Goal: Task Accomplishment & Management: Use online tool/utility

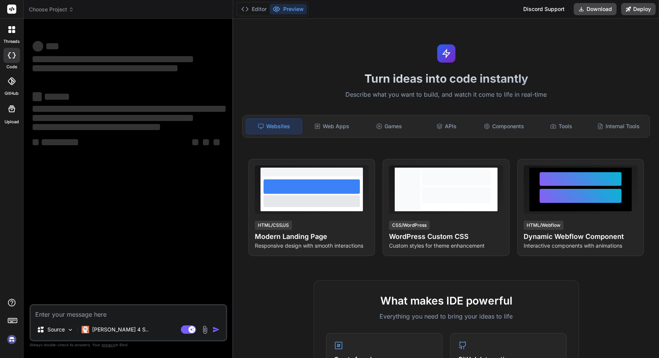
click at [59, 10] on span "Choose Project" at bounding box center [51, 10] width 45 height 8
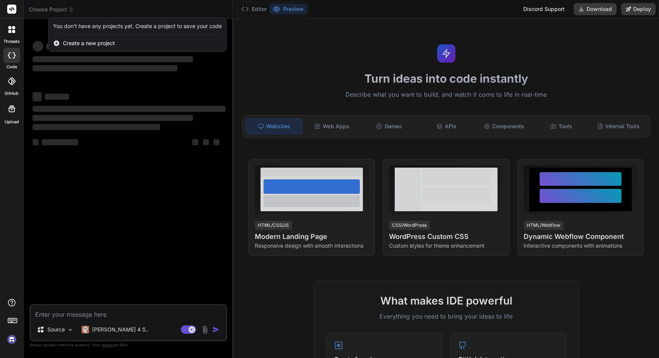
type textarea "x"
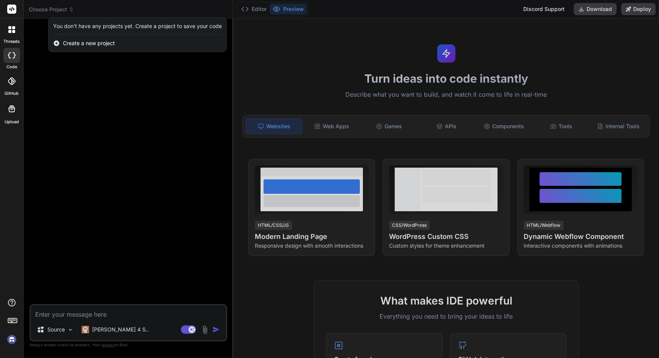
click at [152, 186] on div at bounding box center [329, 179] width 659 height 358
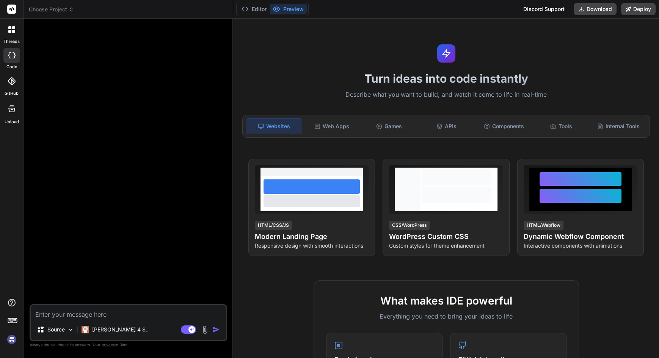
click at [151, 72] on div at bounding box center [129, 164] width 196 height 279
click at [58, 13] on header "Choose Project Created with Pixso." at bounding box center [128, 9] width 210 height 19
click at [61, 7] on span "Choose Project" at bounding box center [51, 10] width 45 height 8
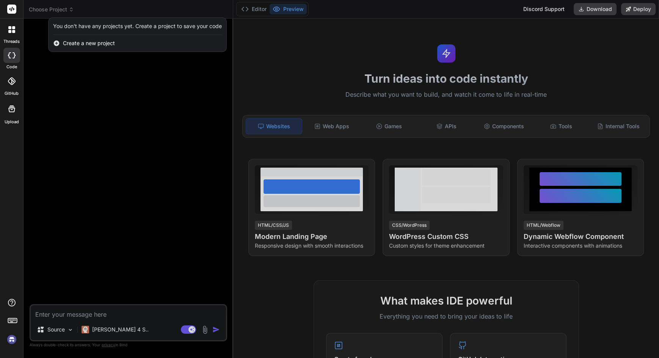
click at [73, 45] on span "Create a new project" at bounding box center [89, 43] width 52 height 8
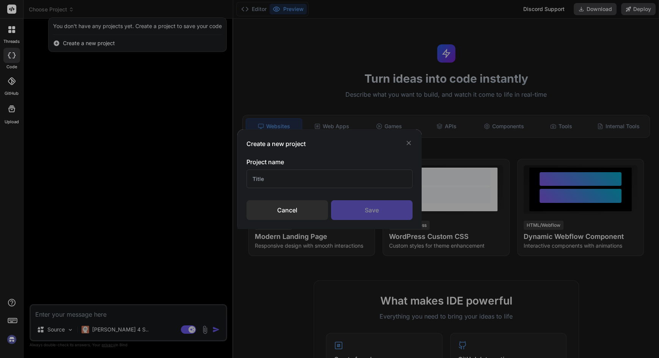
click at [301, 182] on input "text" at bounding box center [329, 178] width 166 height 19
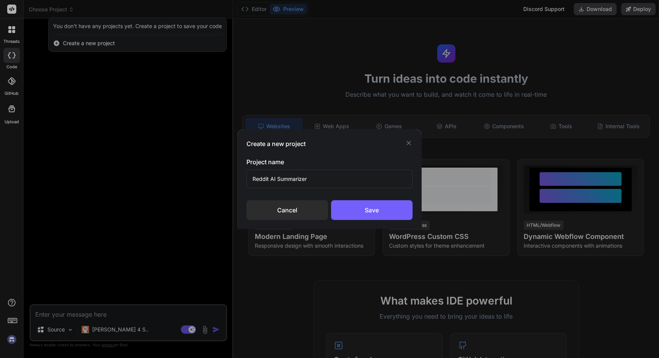
type input "Reddit AI Summarizer"
drag, startPoint x: 0, startPoint y: 0, endPoint x: 367, endPoint y: 214, distance: 425.2
click at [367, 214] on div "Save" at bounding box center [371, 210] width 81 height 20
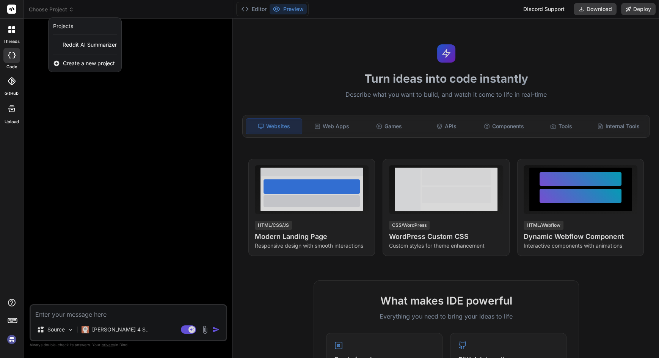
click at [98, 41] on span "Reddit AI Summarizer" at bounding box center [90, 45] width 54 height 8
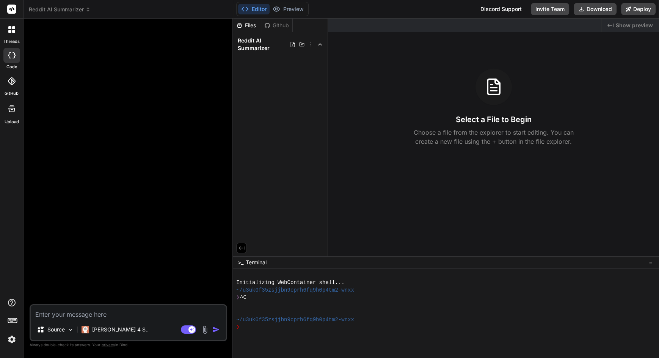
click at [87, 11] on icon at bounding box center [88, 10] width 2 height 1
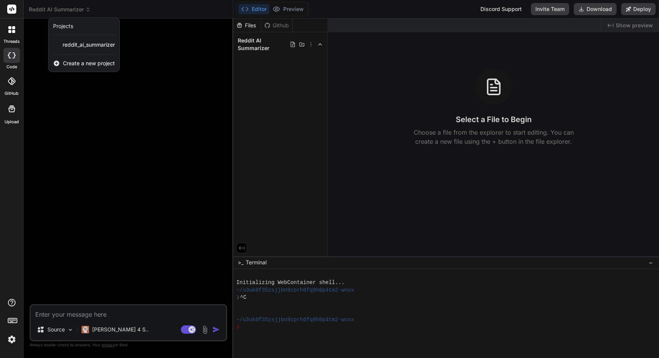
click at [106, 44] on span "reddit_ai_summarizer" at bounding box center [89, 45] width 52 height 8
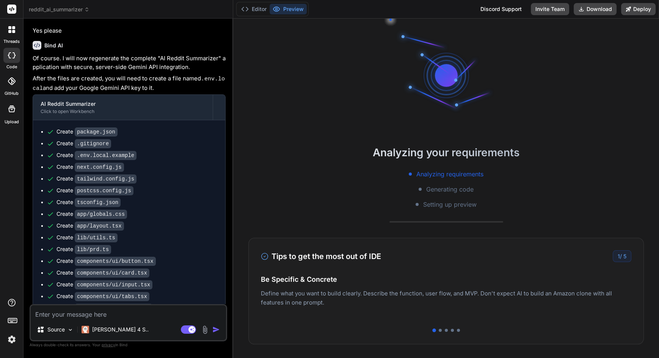
drag, startPoint x: 367, startPoint y: 214, endPoint x: 5, endPoint y: 31, distance: 405.9
click at [5, 73] on div at bounding box center [11, 81] width 17 height 17
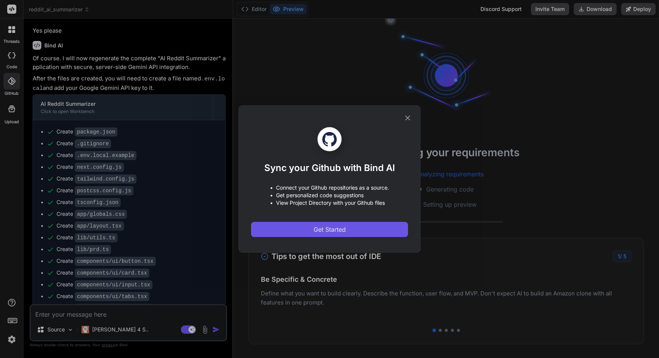
drag, startPoint x: 5, startPoint y: 31, endPoint x: 343, endPoint y: 230, distance: 391.8
click at [343, 230] on span "Get Started" at bounding box center [329, 229] width 32 height 9
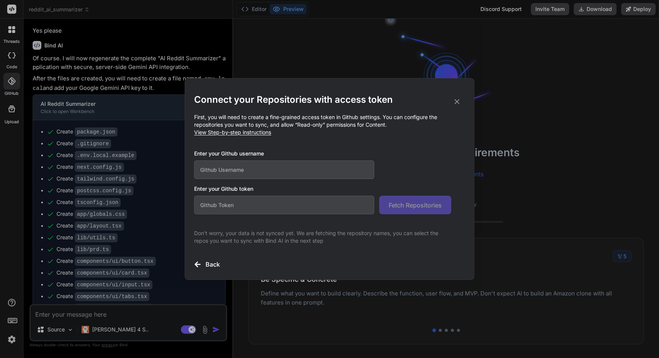
click at [332, 164] on input "text" at bounding box center [284, 169] width 180 height 19
click at [265, 130] on span "View Step-by-step instructions" at bounding box center [232, 132] width 77 height 6
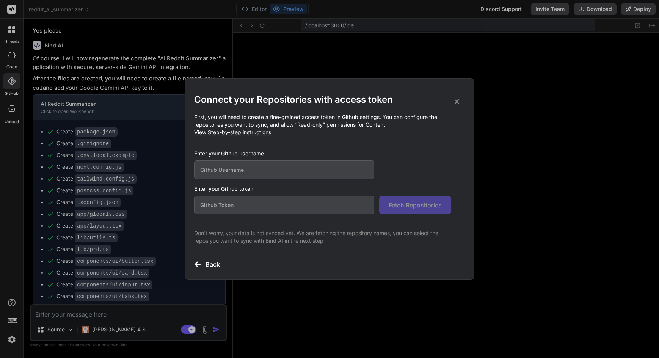
type textarea "x"
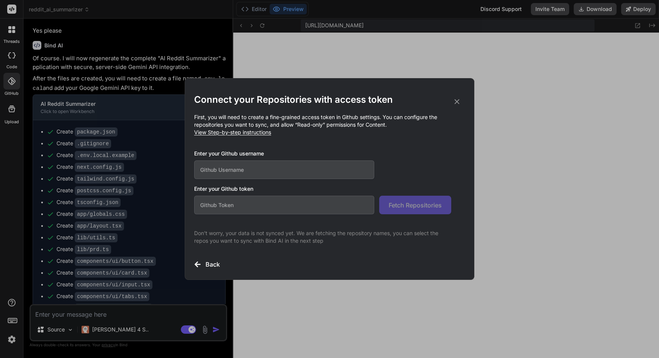
scroll to position [244, 0]
click at [262, 167] on input "text" at bounding box center [284, 169] width 180 height 19
type input "waikeatleong"
paste input "github_pat_11BYNLLPA0JwBdZc9LR37c_PzjcL0RKLzF3iHscArjsVyogGObscaEyo1ZBeEob7KJIC…"
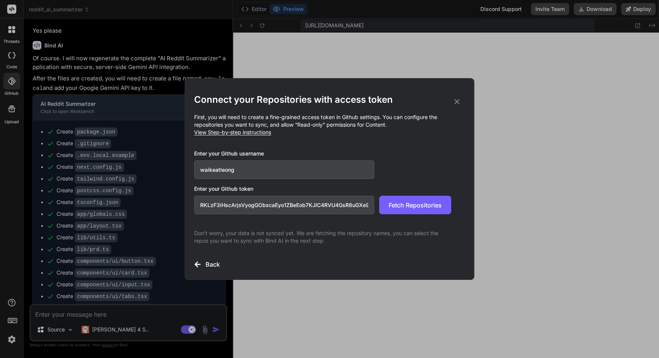
type input "github_pat_11BYNLLPA0JwBdZc9LR37c_PzjcL0RKLzF3iHscArjsVyogGObscaEyo1ZBeEob7KJIC…"
click at [429, 217] on div "Connect your Repositories with access token First, you will need to create a fi…" at bounding box center [329, 181] width 271 height 175
click at [430, 201] on span "Fetch Repositories" at bounding box center [414, 204] width 53 height 9
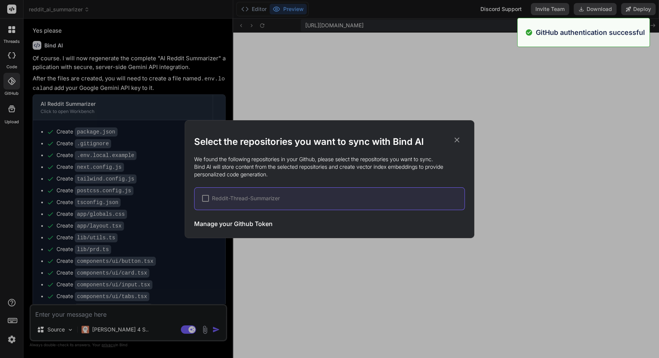
click at [203, 200] on div at bounding box center [205, 198] width 7 height 7
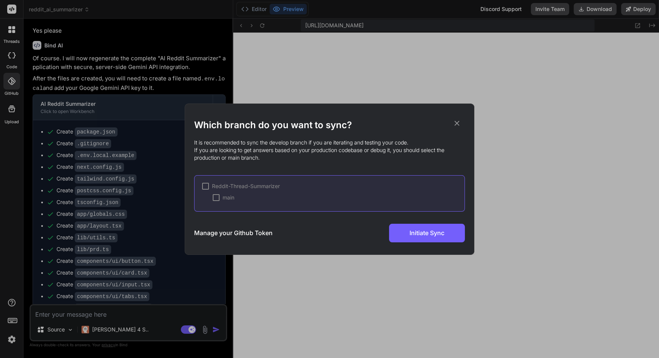
click at [204, 186] on div at bounding box center [205, 186] width 7 height 7
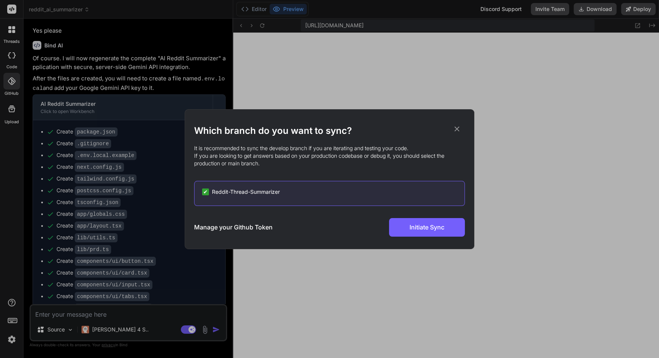
scroll to position [54, 0]
drag, startPoint x: 401, startPoint y: 231, endPoint x: 205, endPoint y: 192, distance: 199.0
click at [205, 192] on span "✔" at bounding box center [205, 192] width 5 height 8
click at [205, 192] on div at bounding box center [205, 191] width 7 height 7
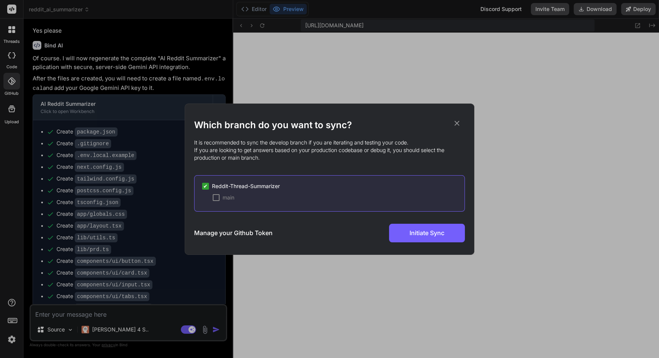
drag, startPoint x: 205, startPoint y: 192, endPoint x: 214, endPoint y: 196, distance: 9.3
click at [214, 196] on div at bounding box center [216, 197] width 7 height 7
click at [434, 234] on span "Initiate Sync" at bounding box center [426, 232] width 35 height 9
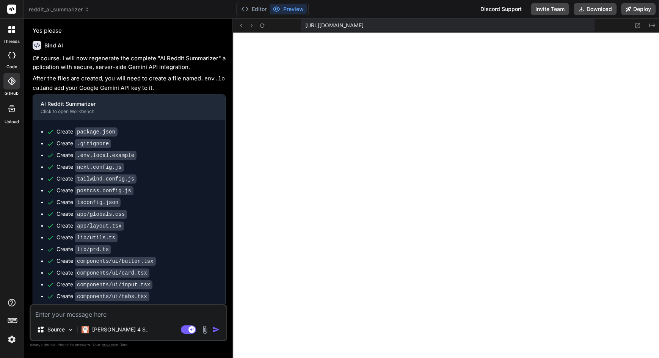
scroll to position [0, 0]
click at [118, 151] on code ".env.local.example" at bounding box center [106, 155] width 62 height 9
click at [121, 151] on code ".env.local.example" at bounding box center [106, 155] width 62 height 9
click at [260, 5] on button "Editor" at bounding box center [253, 9] width 31 height 11
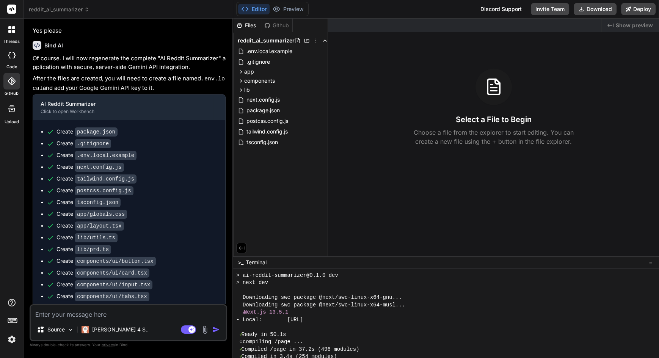
click at [284, 49] on span ".env.local.example" at bounding box center [269, 51] width 47 height 9
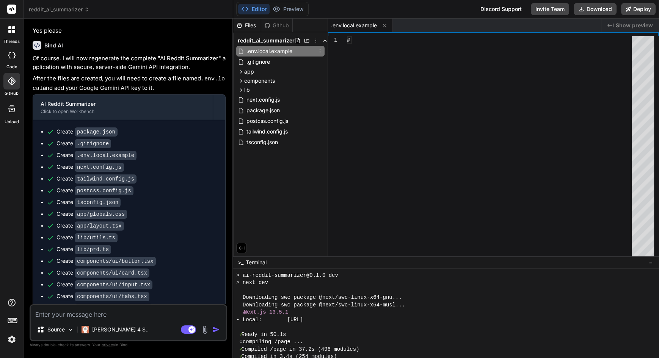
type textarea "x"
click at [446, 49] on div "# Rename this file to .env.local and add your Gemi ni API key GEMINI_API_KEY="Y…" at bounding box center [492, 166] width 290 height 261
click at [450, 49] on div "# Rename this file to .env.local and add your Gemi ni API key GEMINI_API_KEY="Y…" at bounding box center [492, 166] width 290 height 261
type textarea "# Rename this file to .env.local and add your Gemini API key GEMINI_API_KEY="AI…"
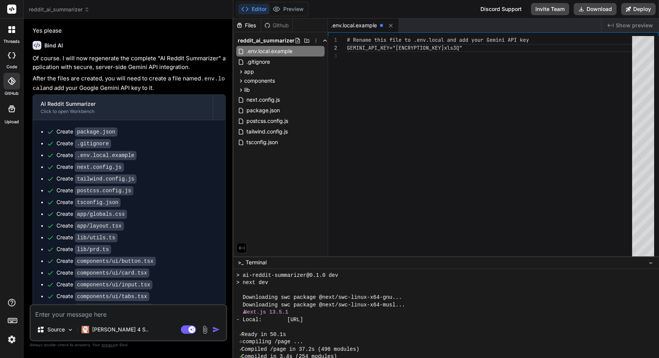
click at [274, 211] on div "Files Github reddit_ai_summarizer .env.local.example .gitignore app api reddit …" at bounding box center [280, 138] width 95 height 238
click at [307, 52] on div ".env.local.example" at bounding box center [280, 51] width 88 height 11
click at [319, 51] on icon at bounding box center [320, 51] width 6 height 6
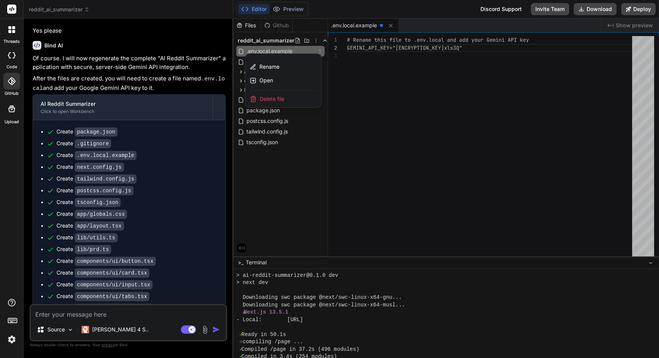
click at [293, 65] on div "Rename" at bounding box center [283, 67] width 76 height 14
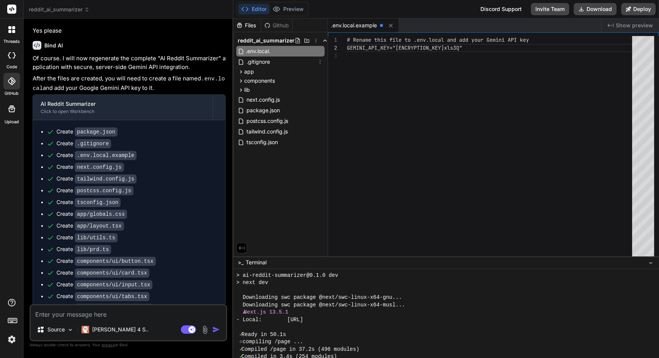
type input ".env.local"
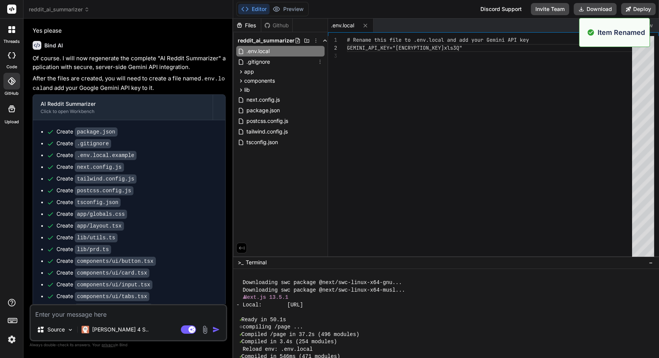
scroll to position [259, 0]
click at [283, 200] on div "Files Github reddit_ai_summarizer .env.local .gitignore app api reddit route.ts…" at bounding box center [280, 138] width 95 height 238
click at [363, 24] on icon at bounding box center [365, 25] width 6 height 6
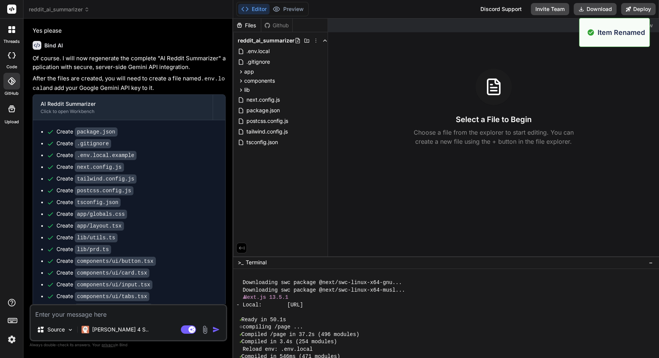
click at [271, 53] on div ".env.local" at bounding box center [280, 51] width 88 height 11
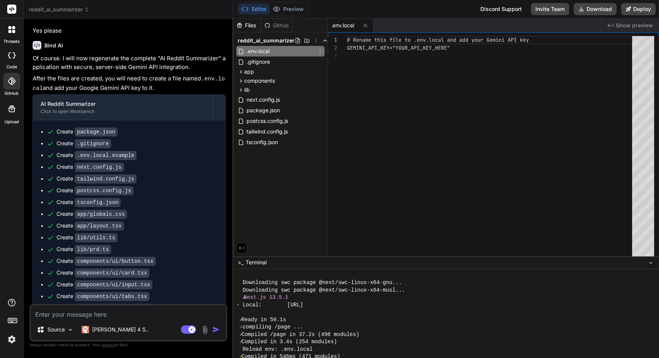
scroll to position [19, 0]
click at [415, 92] on div "# Rename this file to .env.local and add your Gemi ni API key GEMINI_API_KEY="Y…" at bounding box center [492, 166] width 290 height 261
drag, startPoint x: 214, startPoint y: 196, endPoint x: 422, endPoint y: 45, distance: 257.3
click at [423, 45] on div "# Rename this file to .env.local and add your Gemi ni API key GEMINI_API_KEY="Y…" at bounding box center [492, 166] width 290 height 261
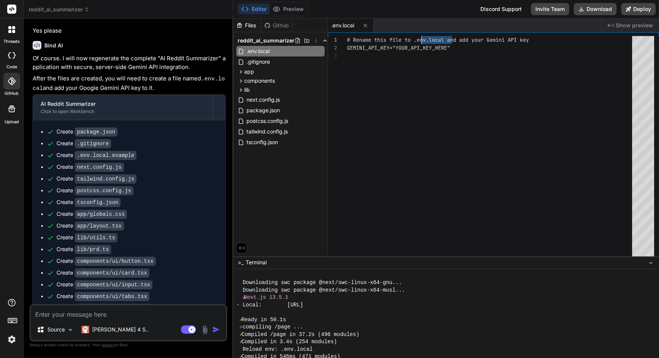
click at [448, 47] on div "# Rename this file to .env.local and add your Gemi ni API key GEMINI_API_KEY="Y…" at bounding box center [492, 166] width 290 height 261
click at [11, 325] on div at bounding box center [11, 322] width 23 height 48
click at [14, 319] on rect at bounding box center [14, 319] width 1 height 1
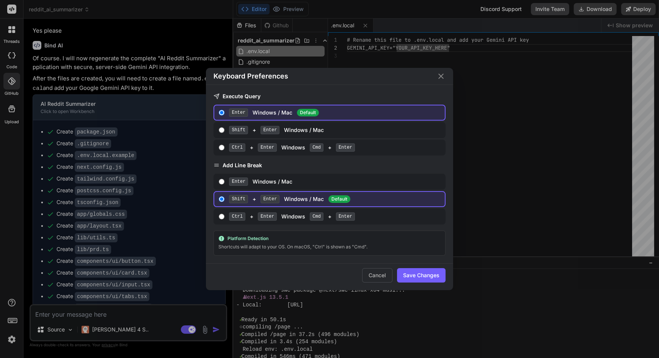
click at [11, 267] on div "Keyboard Preferences Execute Query Enter Windows / Mac Default Shift + Enter Wi…" at bounding box center [329, 179] width 659 height 358
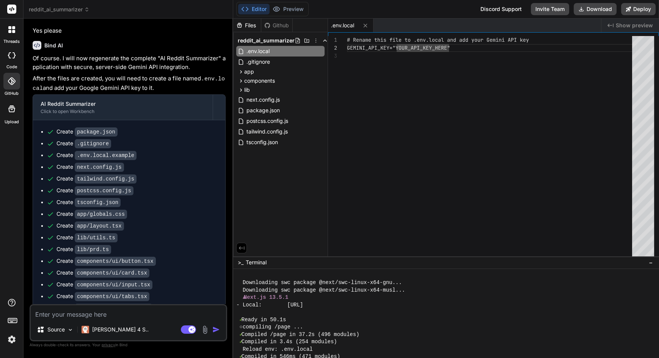
click at [12, 299] on icon at bounding box center [12, 303] width 8 height 8
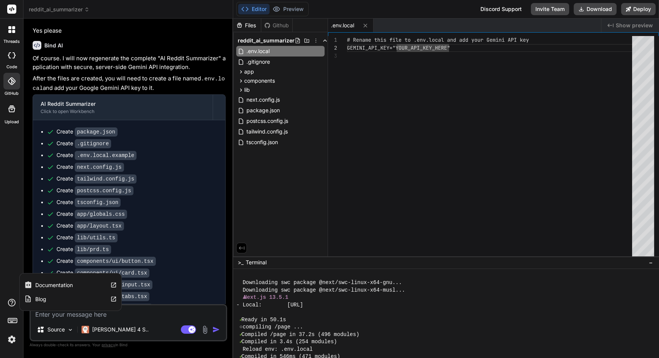
drag, startPoint x: 422, startPoint y: 45, endPoint x: 12, endPoint y: 320, distance: 493.5
click at [12, 320] on icon at bounding box center [12, 320] width 11 height 11
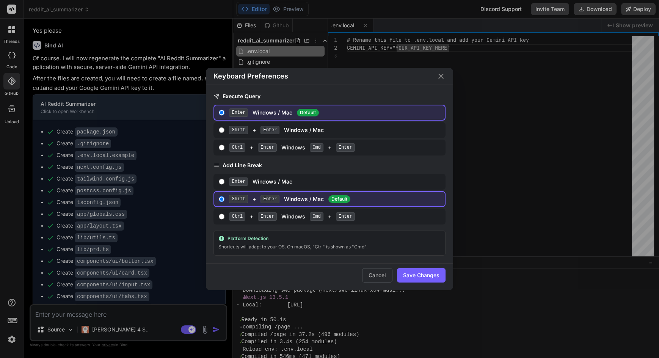
click at [6, 250] on div "Keyboard Preferences Execute Query Enter Windows / Mac Default Shift + Enter Wi…" at bounding box center [329, 179] width 659 height 358
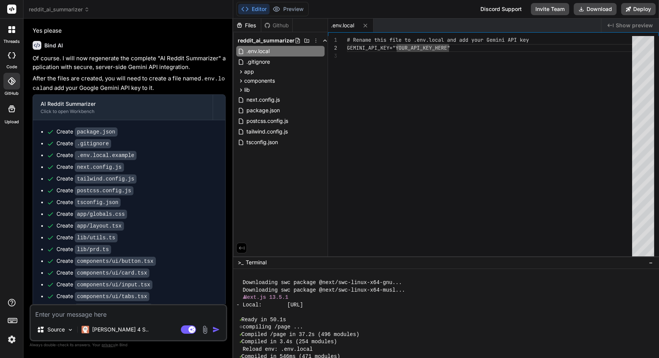
scroll to position [0, 0]
click at [447, 48] on div "# Rename this file to .env.local and add your Gemi ni API key GEMINI_API_KEY="Y…" at bounding box center [492, 166] width 290 height 261
click at [450, 48] on div "# Rename this file to .env.local and add your Gemi ni API key GEMINI_API_KEY="Y…" at bounding box center [492, 166] width 290 height 261
type textarea "# Rename this file to .env.local and add your Gemini API key GEMINI_API_KEY="AI…"
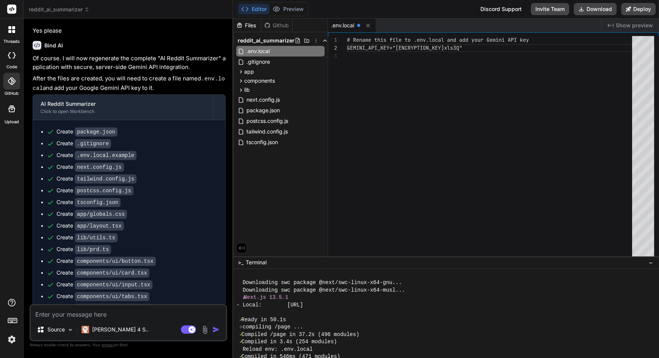
click at [346, 24] on span ".env.local" at bounding box center [342, 26] width 23 height 8
click at [568, 48] on div "# Rename this file to .env.local and add your Gemi ni API key GEMINI_API_KEY="A…" at bounding box center [492, 166] width 290 height 261
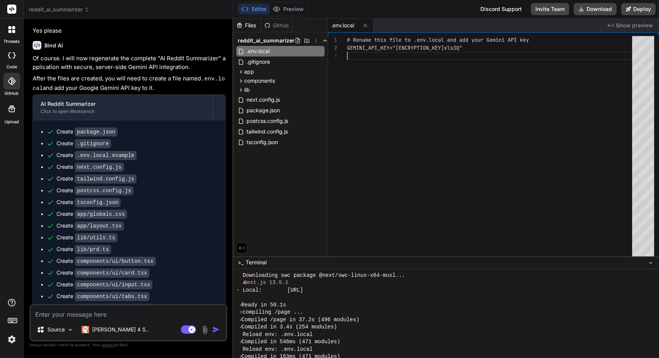
scroll to position [0, 0]
click at [366, 26] on icon at bounding box center [365, 25] width 6 height 6
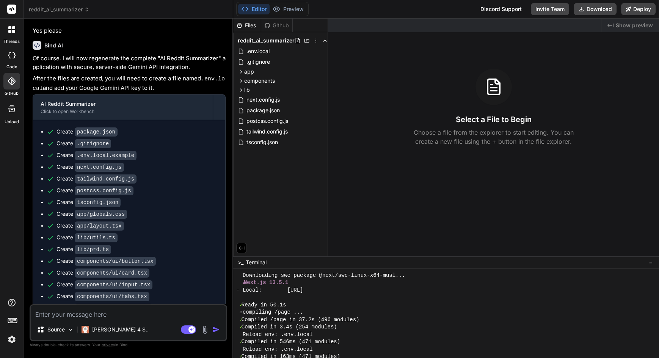
click at [288, 9] on button "Preview" at bounding box center [287, 9] width 37 height 11
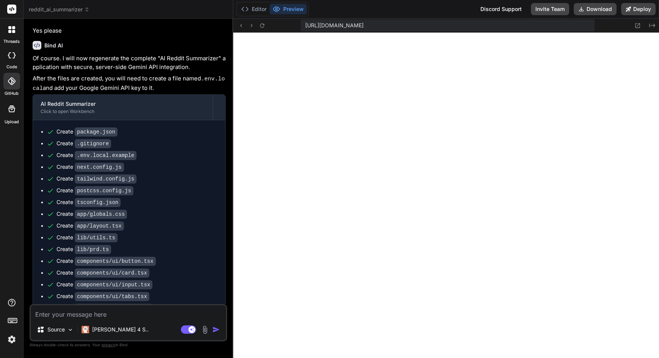
click at [259, 27] on icon at bounding box center [262, 25] width 6 height 6
click at [642, 9] on button "Deploy" at bounding box center [638, 9] width 34 height 12
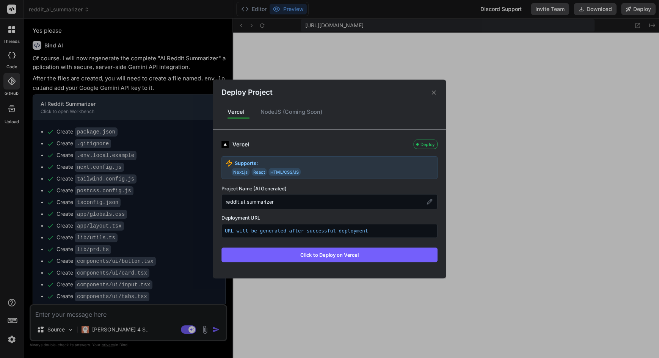
click at [347, 256] on button "Click to Deploy on Vercel" at bounding box center [329, 254] width 216 height 14
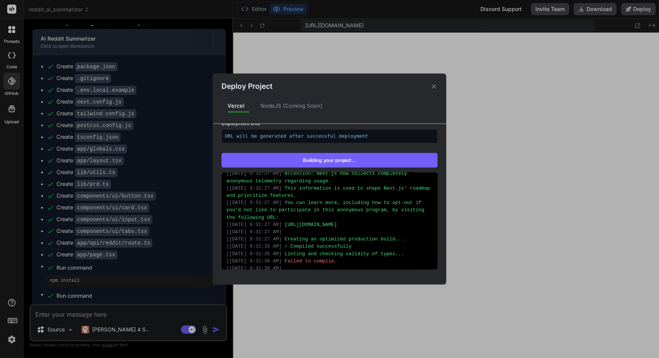
scroll to position [520, 0]
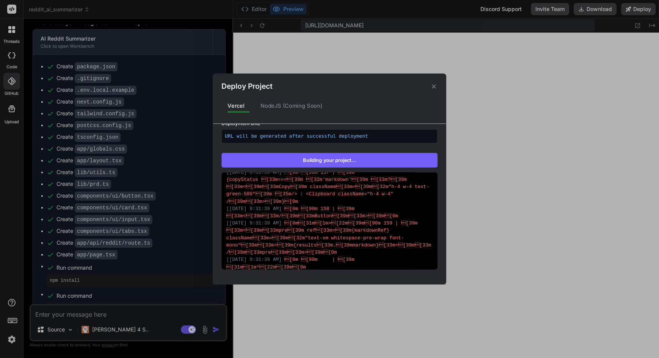
type textarea "x"
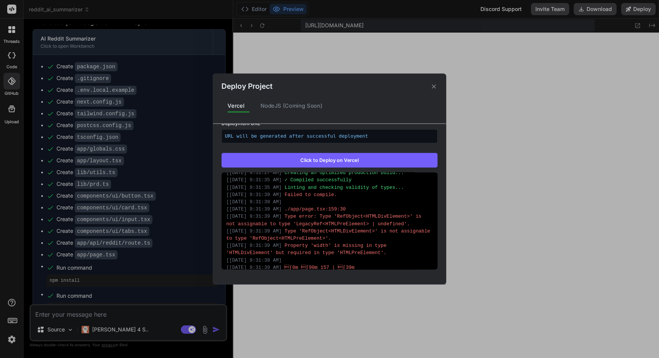
scroll to position [365, 0]
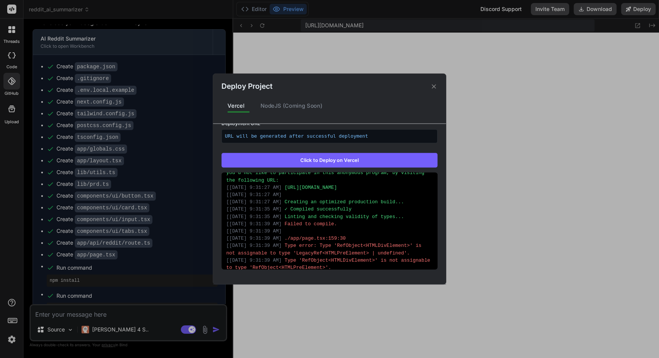
click at [436, 87] on icon at bounding box center [433, 86] width 7 height 7
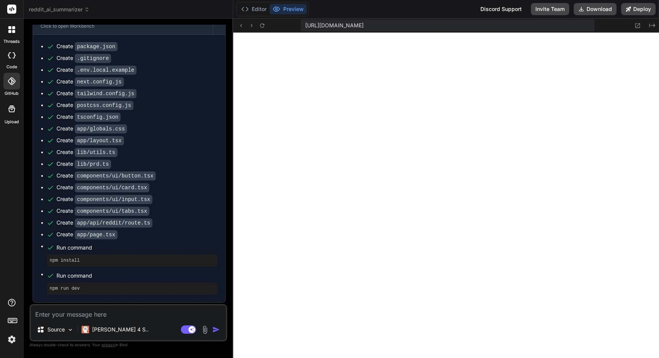
scroll to position [1014, 0]
click at [78, 357] on p "Deployment failed" at bounding box center [129, 365] width 180 height 9
click at [107, 313] on textarea at bounding box center [128, 312] width 195 height 14
type textarea "c"
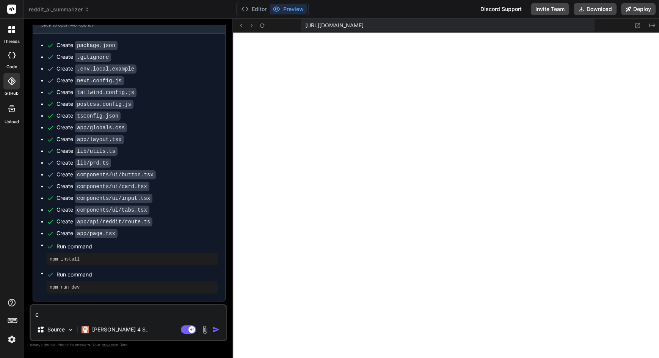
type textarea "x"
type textarea "ch"
type textarea "x"
type textarea "che"
type textarea "x"
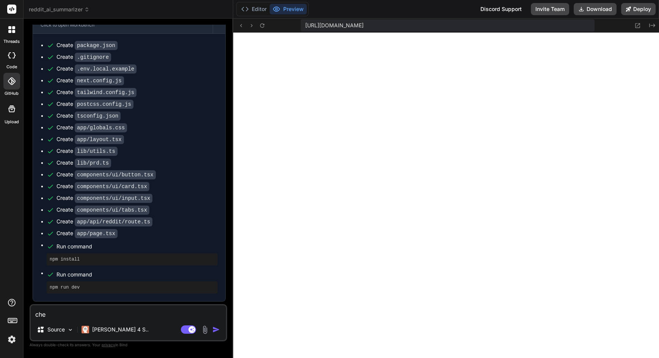
type textarea "chec"
type textarea "x"
type textarea "check"
type textarea "x"
type textarea "Check"
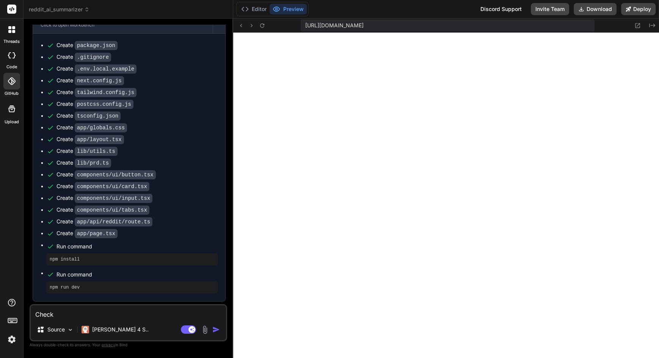
type textarea "x"
type textarea "Check d"
type textarea "x"
type textarea "Check de"
type textarea "x"
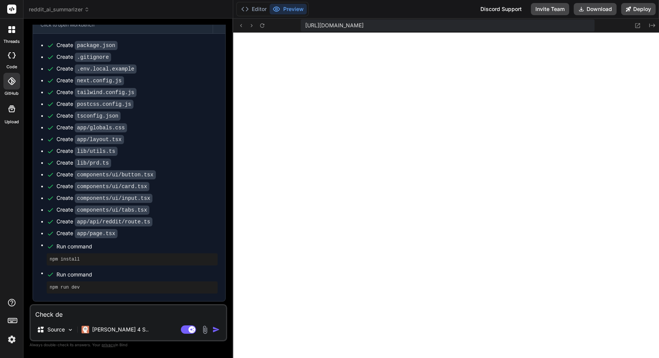
type textarea "Check dep"
type textarea "x"
type textarea "Check depl"
type textarea "x"
type textarea "Check deplo"
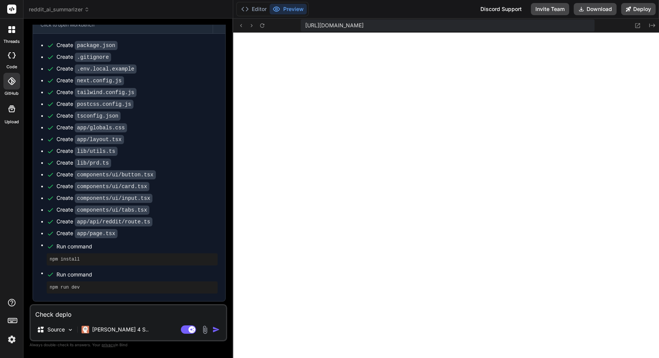
type textarea "x"
type textarea "Check deploy"
type textarea "x"
type textarea "Check deploym"
type textarea "x"
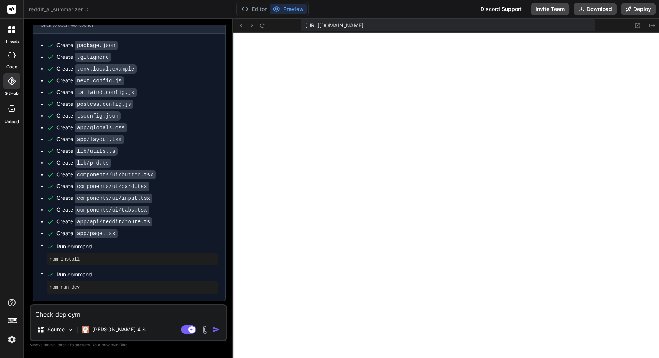
type textarea "Check deployme"
type textarea "x"
type textarea "Check deploymen"
type textarea "x"
type textarea "Check deployment"
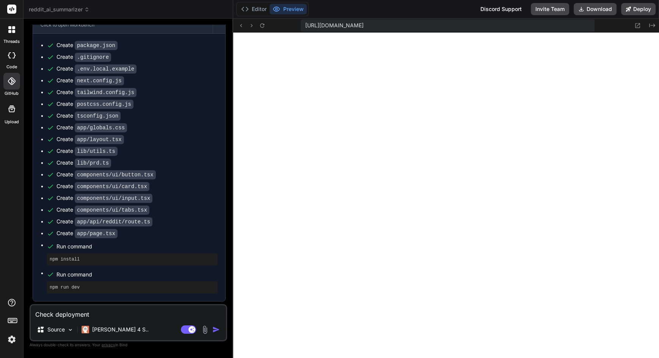
type textarea "x"
type textarea "Check deployment"
type textarea "x"
type textarea "Check deployment s"
type textarea "x"
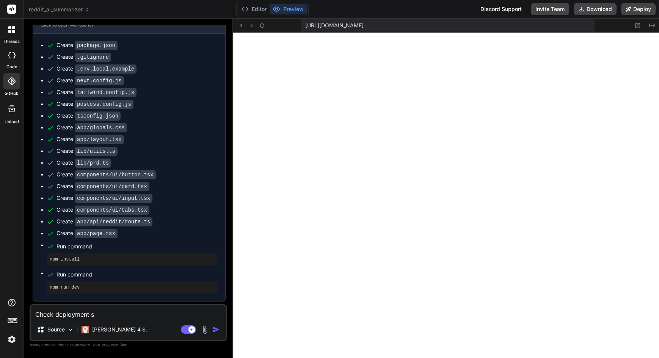
type textarea "Check deployment st"
type textarea "x"
type textarea "Check deployment sta"
type textarea "x"
type textarea "Check deployment st"
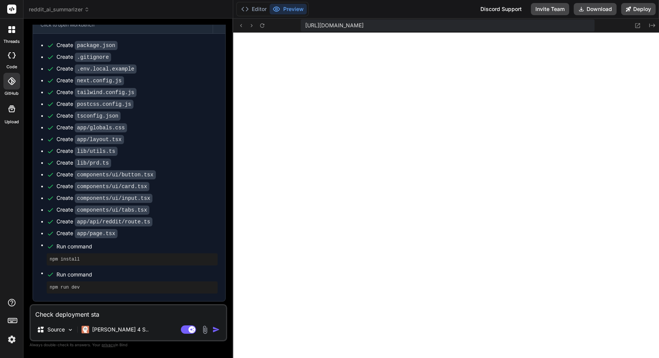
type textarea "x"
type textarea "Check deployment s"
type textarea "x"
type textarea "Check deployment"
type textarea "x"
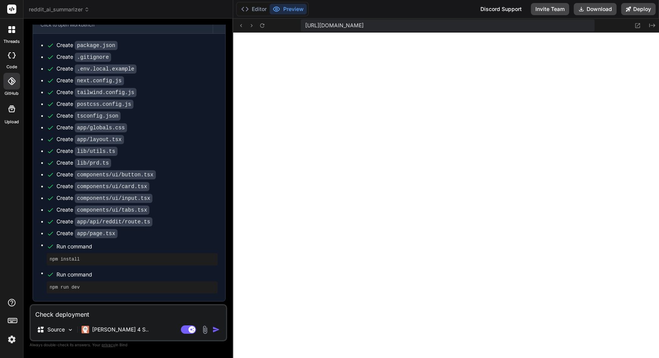
type textarea "Check deployment l"
type textarea "x"
type textarea "Check deployment lo"
type textarea "x"
type textarea "Check deployment log"
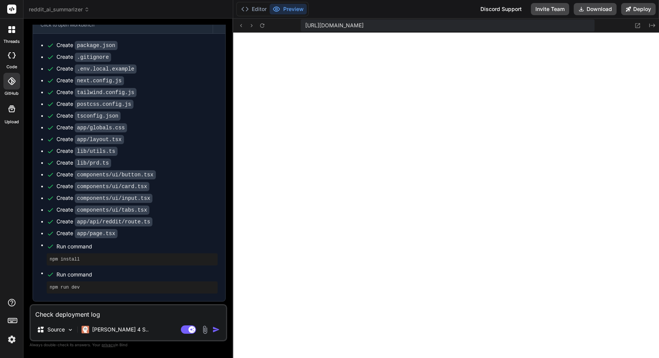
type textarea "x"
type textarea "Check deployment log"
type textarea "x"
type textarea "Check deployment log a"
type textarea "x"
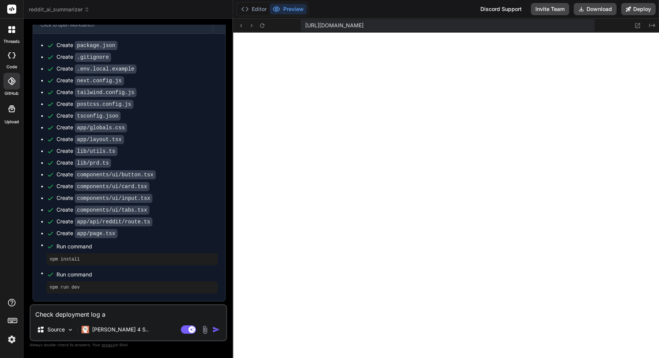
type textarea "Check deployment log an"
type textarea "x"
type textarea "Check deployment log and"
type textarea "x"
type textarea "Check deployment log and"
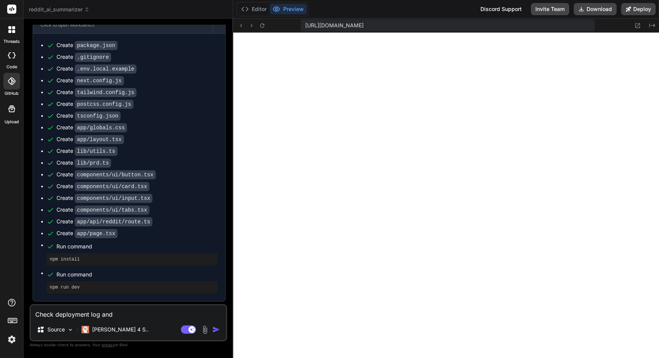
type textarea "x"
type textarea "Check deployment log and f"
type textarea "x"
type textarea "Check deployment log and fi"
type textarea "x"
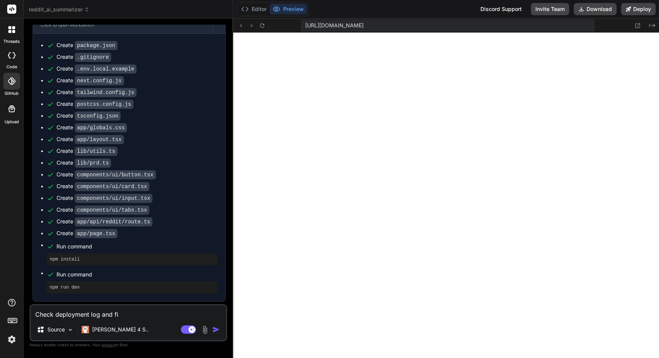
type textarea "Check deployment log and fix"
type textarea "x"
type textarea "Check deployment log and fix"
type textarea "x"
type textarea "Check deployment log and fix i"
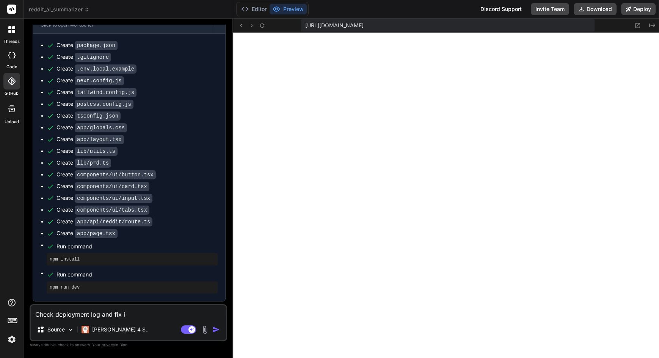
type textarea "x"
type textarea "Check deployment log and fix it"
type textarea "x"
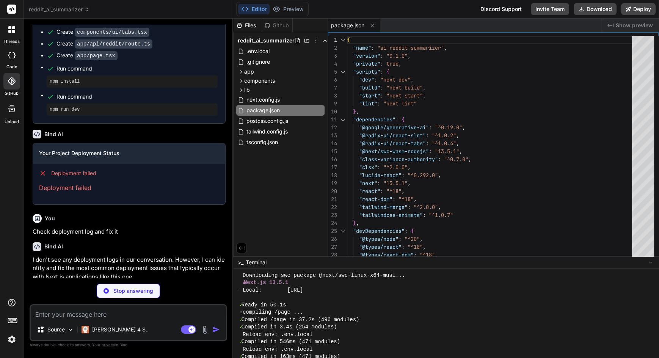
scroll to position [0, 0]
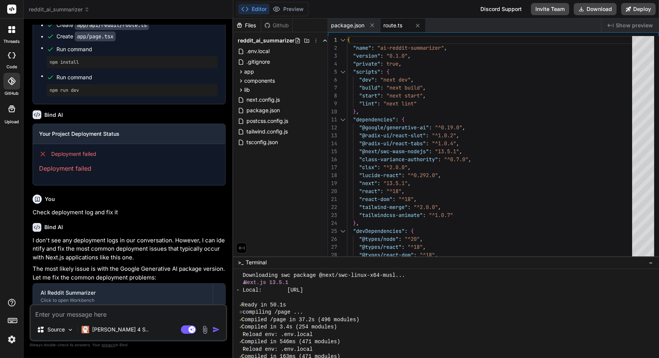
type textarea "x"
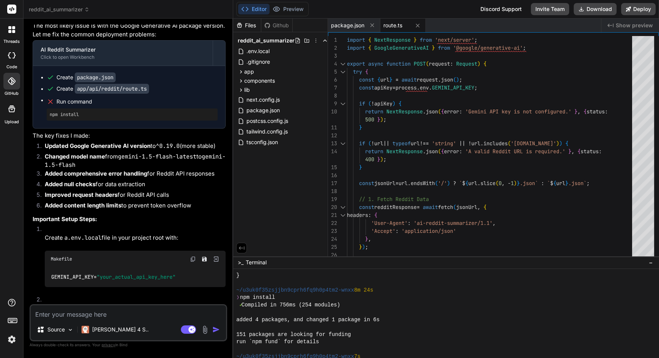
click at [266, 52] on span ".env.local" at bounding box center [258, 51] width 25 height 9
type textarea "# Rename this file to .env.local and add your Gemini API key GEMINI_API_KEY="AI…"
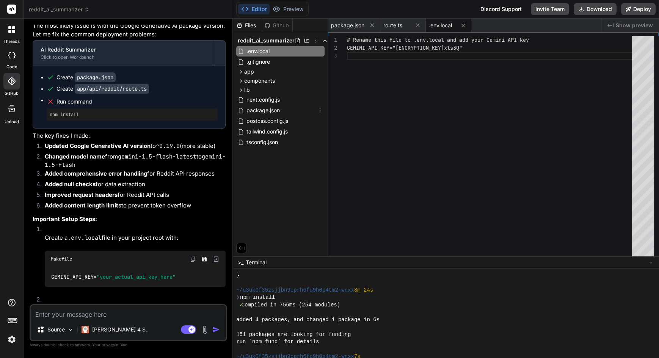
scroll to position [819, 0]
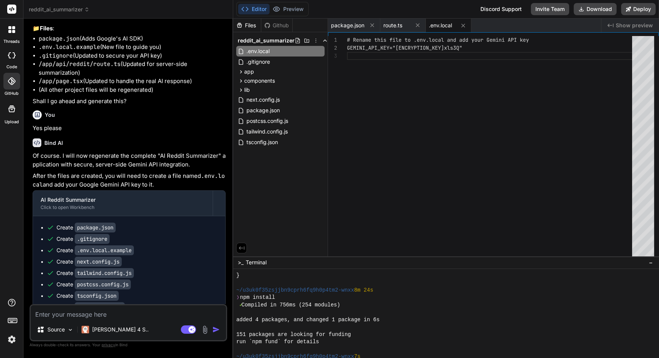
click at [640, 8] on button "Deploy" at bounding box center [638, 9] width 34 height 12
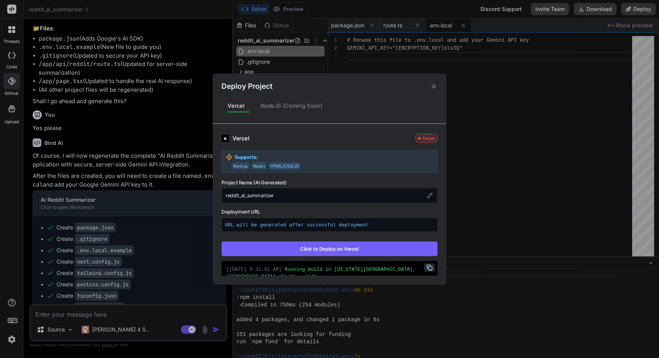
click at [335, 248] on button "Click to Deploy on Vercel" at bounding box center [329, 248] width 216 height 14
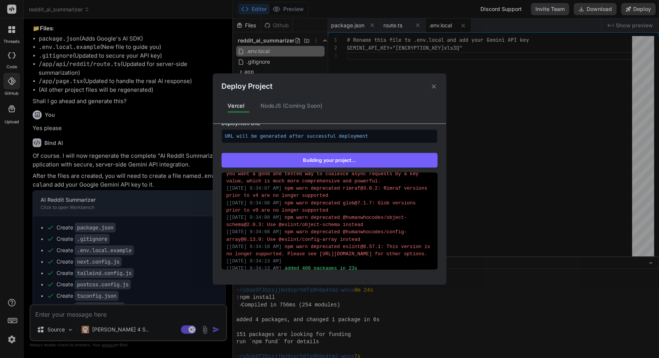
scroll to position [300, 0]
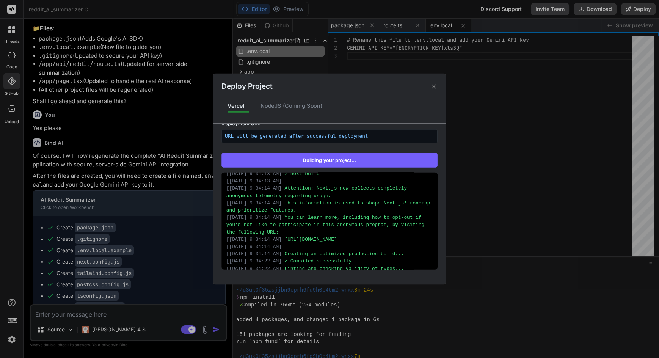
type textarea "x"
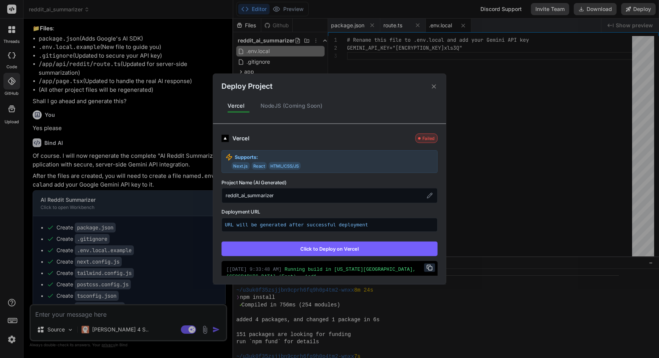
scroll to position [111, 0]
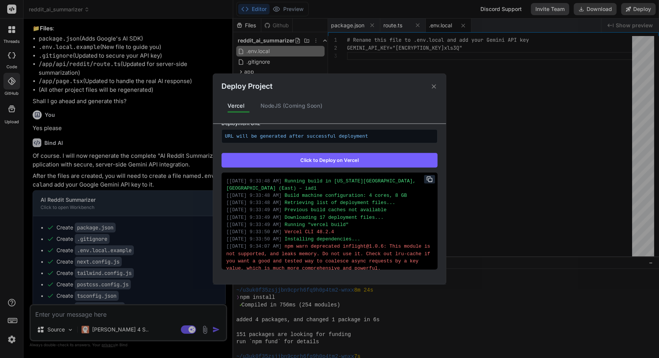
click at [430, 179] on icon at bounding box center [429, 179] width 6 height 6
click at [132, 313] on div "Deploy Project Vercel NodeJS (Coming Soon) Vercel Failed Supports: Next.js Reac…" at bounding box center [329, 179] width 659 height 358
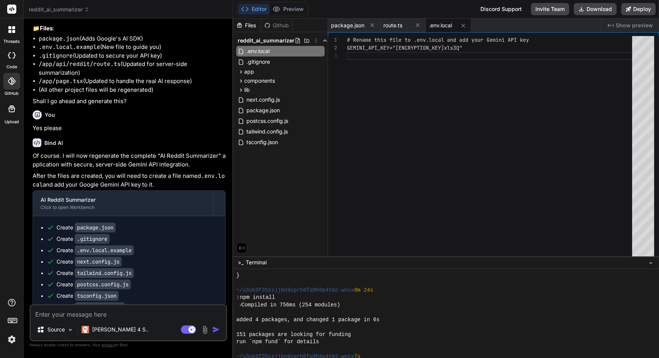
click at [132, 313] on textarea at bounding box center [128, 312] width 195 height 14
type textarea "b"
type textarea "x"
type textarea "ba"
type textarea "x"
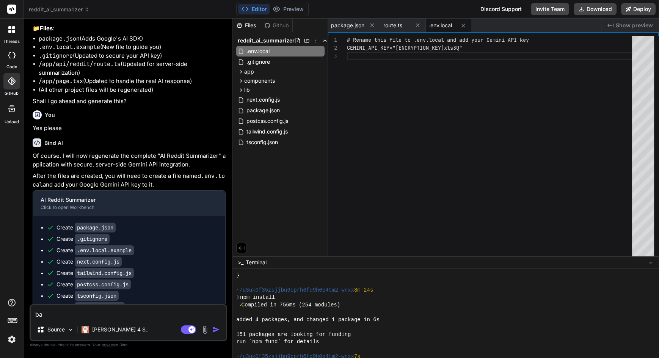
type textarea "bas"
type textarea "x"
type textarea "base"
type textarea "x"
type textarea "based"
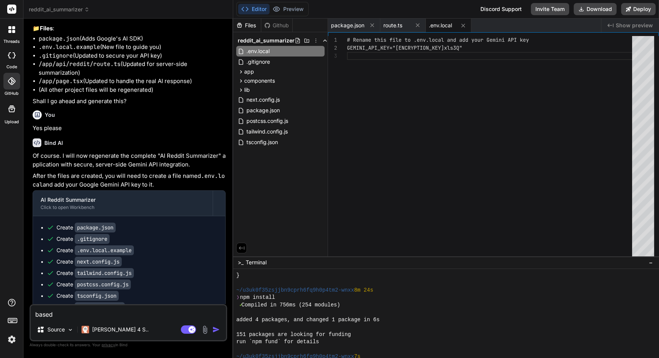
type textarea "x"
type textarea "Based"
type textarea "x"
type textarea "Based o"
type textarea "x"
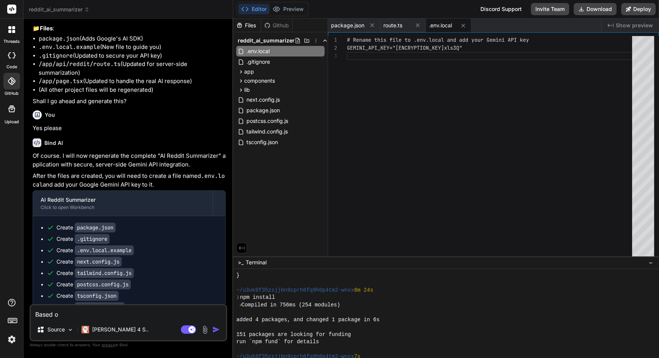
type textarea "Based on"
type textarea "x"
type textarea "Based on"
type textarea "x"
type textarea "Based on t"
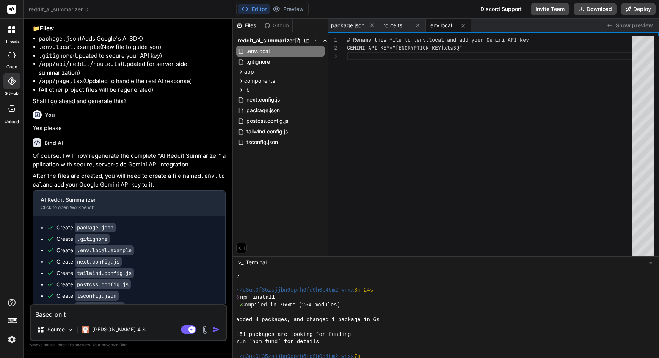
type textarea "x"
type textarea "Based on th"
type textarea "x"
type textarea "Based on the"
type textarea "x"
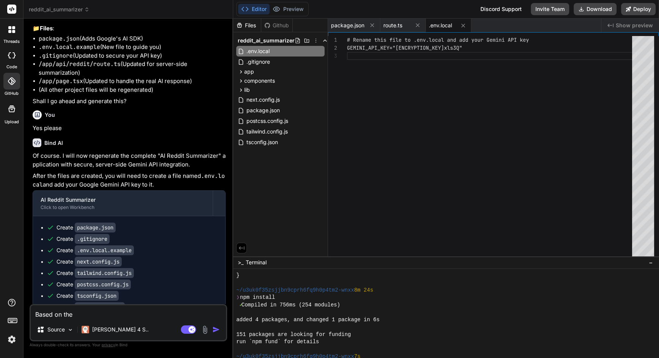
type textarea "Based on the"
type textarea "x"
type textarea "Based on the d"
type textarea "x"
type textarea "Based on the de"
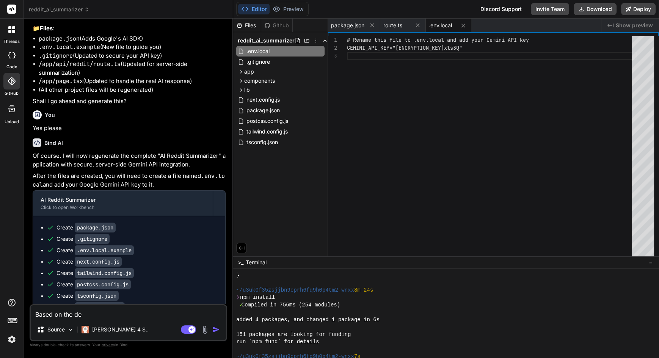
type textarea "x"
type textarea "Based on the dep"
type textarea "x"
type textarea "Based on the depl"
type textarea "x"
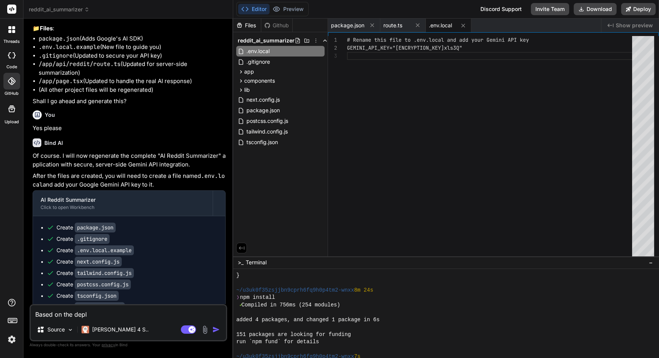
type textarea "Based on the deplo"
type textarea "x"
type textarea "Based on the deploy"
type textarea "x"
type textarea "Based on the deploym"
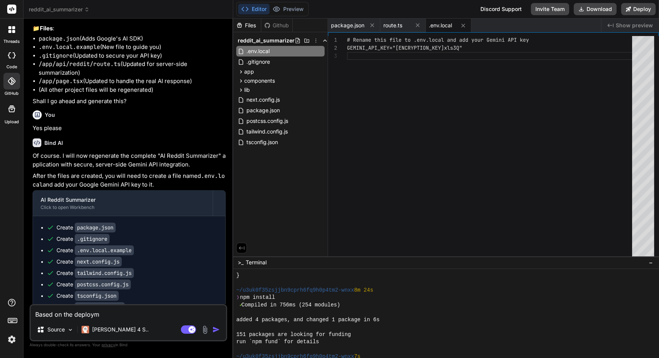
type textarea "x"
type textarea "Based on the deployme"
type textarea "x"
type textarea "Based on the deploymen"
type textarea "x"
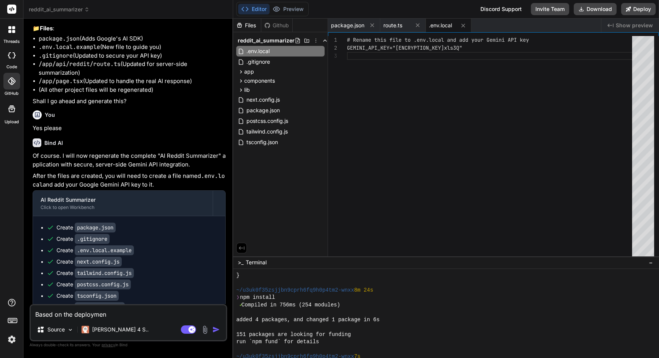
type textarea "Based on the deployment"
type textarea "x"
type textarea "Based on the deployment"
type textarea "x"
type textarea "Based on the deployment l"
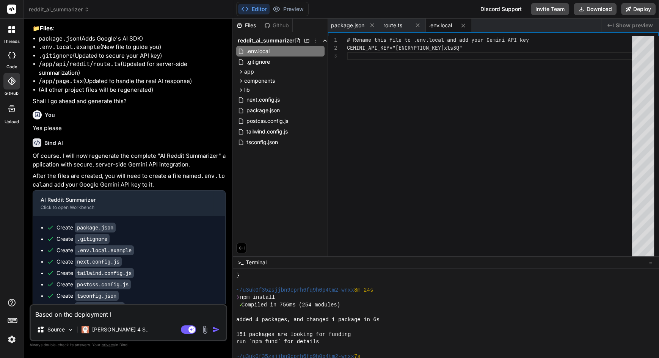
type textarea "x"
type textarea "Based on the deployment lo"
type textarea "x"
type textarea "Based on the deployment log"
type textarea "x"
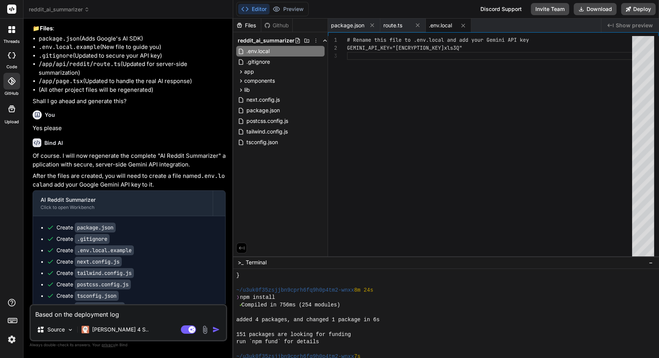
type textarea "Based on the deployment log"
type textarea "x"
type textarea "Based on the deployment log b"
type textarea "x"
type textarea "Based on the deployment log be"
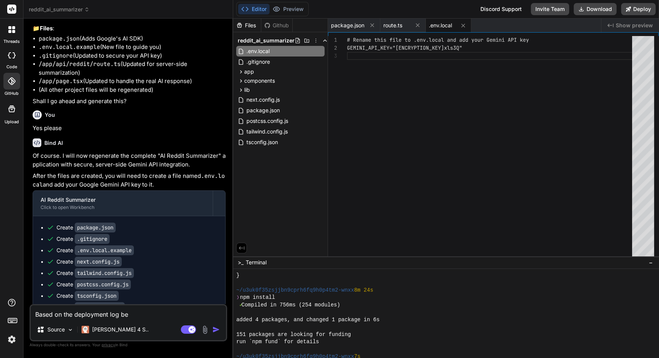
type textarea "x"
type textarea "Based on the deployment log bel"
type textarea "x"
type textarea "Based on the deployment log belo"
type textarea "x"
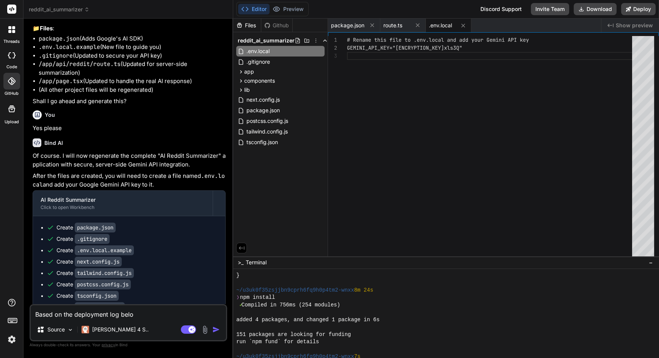
type textarea "Based on the deployment log below"
type textarea "x"
type textarea "Based on the deployment log below,"
type textarea "x"
type textarea "Based on the deployment log below,"
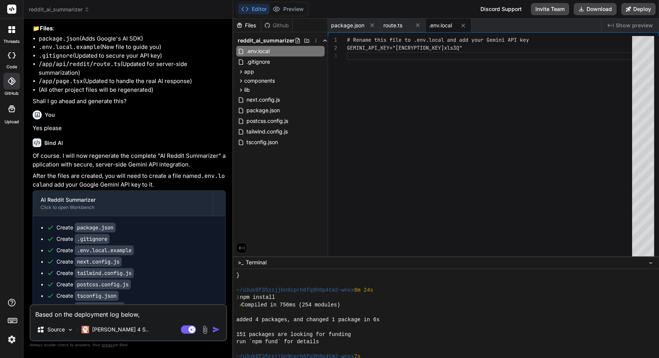
type textarea "x"
type textarea "Based on the deployment log below, f"
type textarea "x"
type textarea "Based on the deployment log below, fi"
type textarea "x"
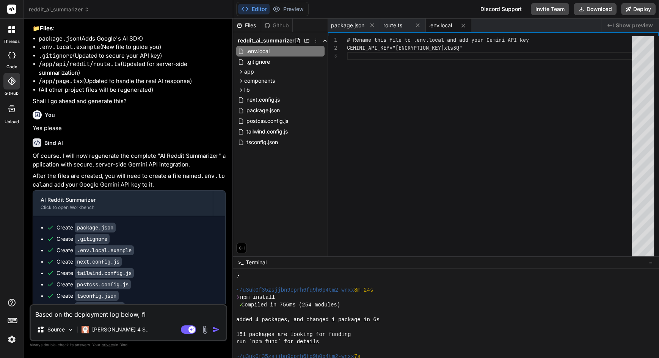
type textarea "Based on the deployment log below, fix"
type textarea "x"
type textarea "Based on the deployment log below, fix"
type textarea "x"
type textarea "Based on the deployment log below, fix t"
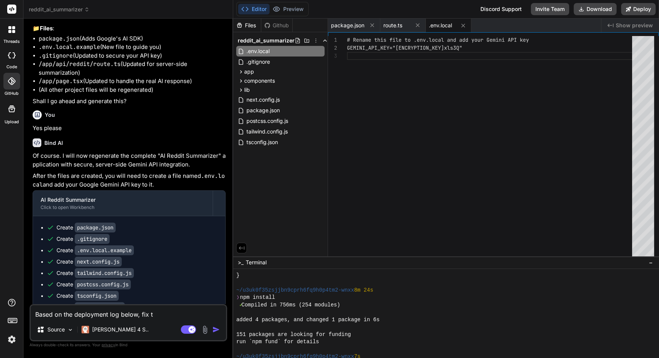
type textarea "x"
type textarea "Based on the deployment log below, fix th"
type textarea "x"
type textarea "Based on the deployment log below, fix the"
type textarea "x"
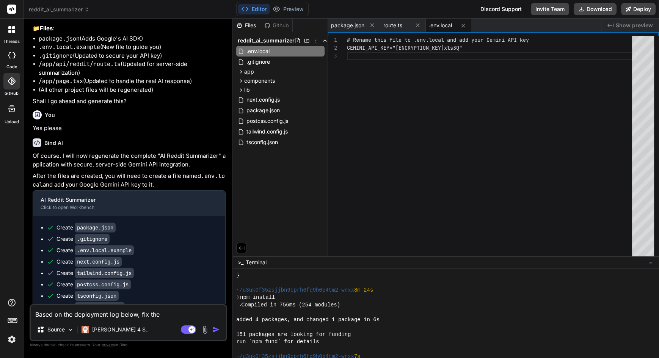
type textarea "Based on the deployment log below, fix the"
type textarea "x"
type textarea "Based on the deployment log below, fix the b"
type textarea "x"
type textarea "Based on the deployment log below, fix the bu"
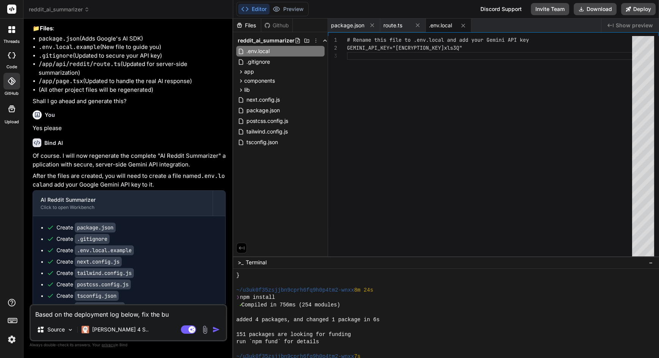
type textarea "x"
type textarea "Based on the deployment log below, fix the bui"
type textarea "x"
type textarea "Based on the deployment log below, fix the buil"
type textarea "x"
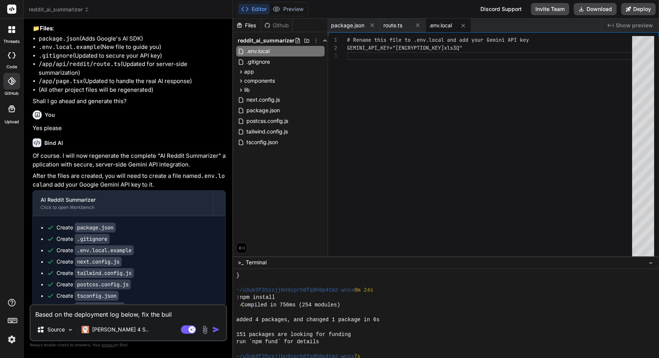
type textarea "Based on the deployment log below, fix the build"
type textarea "x"
type textarea "Based on the deployment log below, fix the build:"
type textarea "x"
type textarea "Based on the deployment log below, fix the build:"
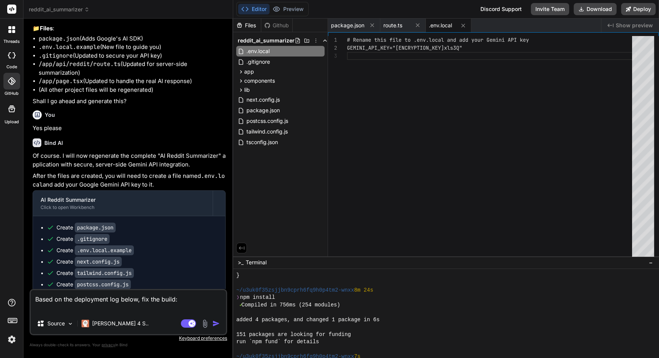
type textarea "x"
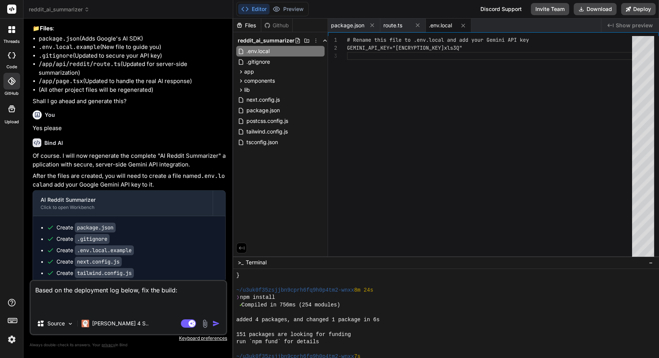
paste textarea "Running build in Washington, D.C., USA (East) – iad1 Build machine configuratio…"
type textarea "Based on the deployment log below, fix the build: Running build in Washington, …"
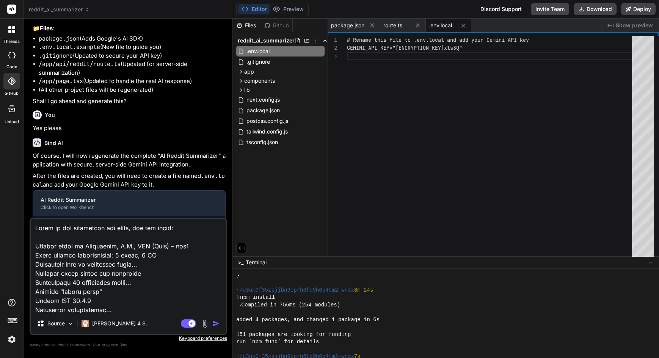
scroll to position [619, 0]
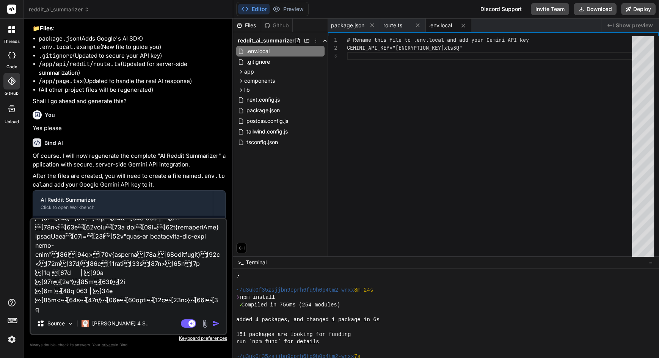
type textarea "x"
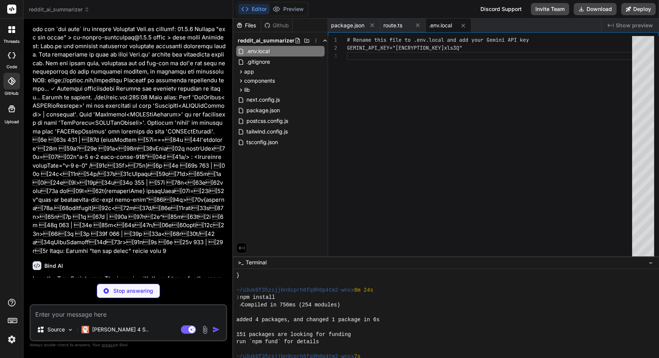
scroll to position [54, 0]
type textarea "x"
type textarea ") )} </CardContent> </Card> )} </div> </main> ); }"
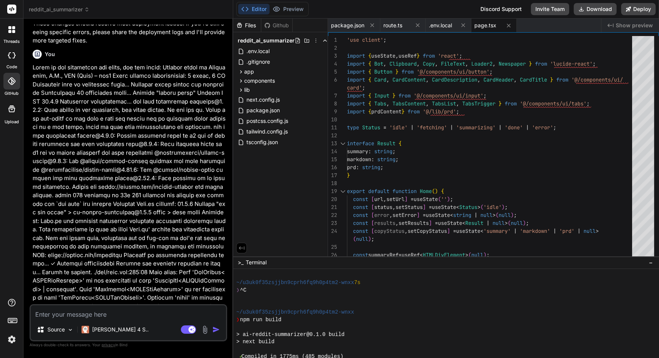
scroll to position [1741, 0]
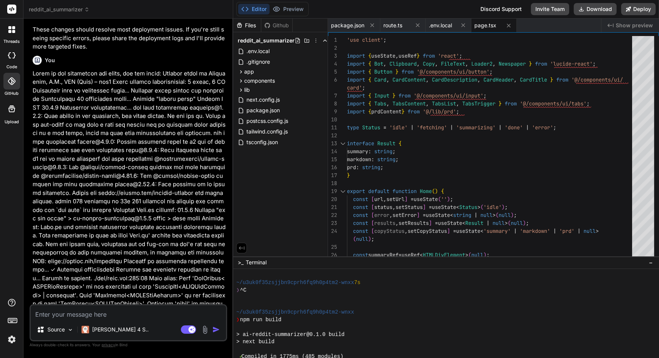
type textarea "x"
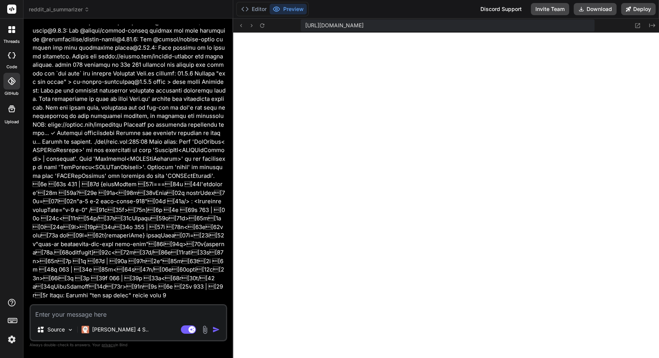
scroll to position [2002, 0]
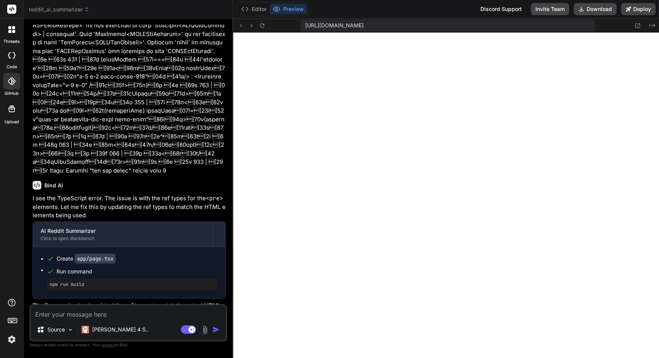
click at [146, 312] on textarea at bounding box center [128, 312] width 195 height 14
type textarea "t"
type textarea "x"
type textarea "th"
type textarea "x"
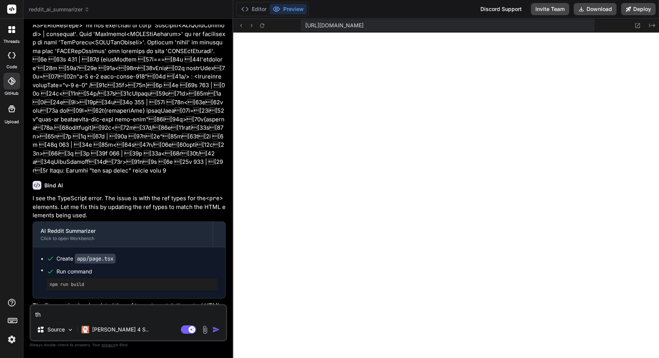
type textarea "the"
type textarea "x"
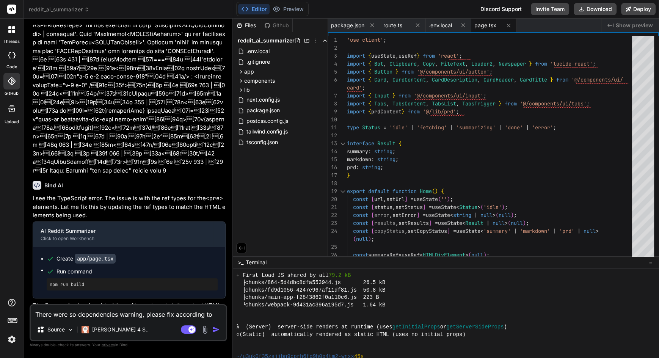
scroll to position [0, 0]
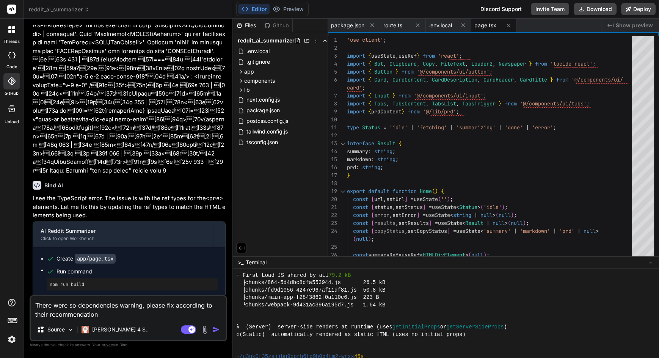
click at [216, 330] on img "button" at bounding box center [216, 330] width 8 height 8
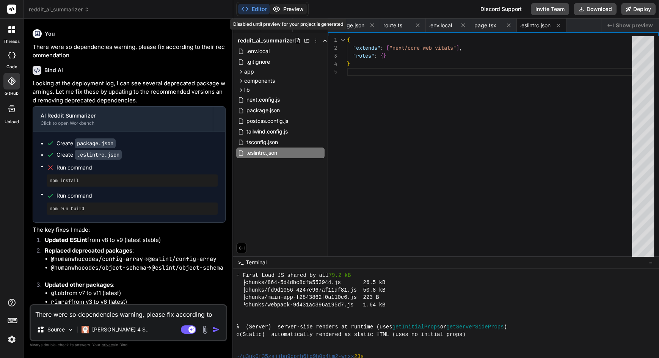
scroll to position [54, 0]
drag, startPoint x: 295, startPoint y: 6, endPoint x: 103, endPoint y: 330, distance: 377.1
click at [103, 330] on p "Claude 4 S.." at bounding box center [120, 330] width 56 height 8
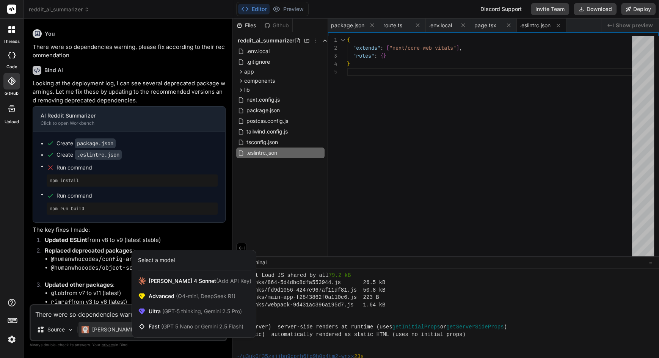
click at [179, 308] on span "(GPT-5 thinking, Gemini 2.5 Pro)" at bounding box center [201, 311] width 81 height 6
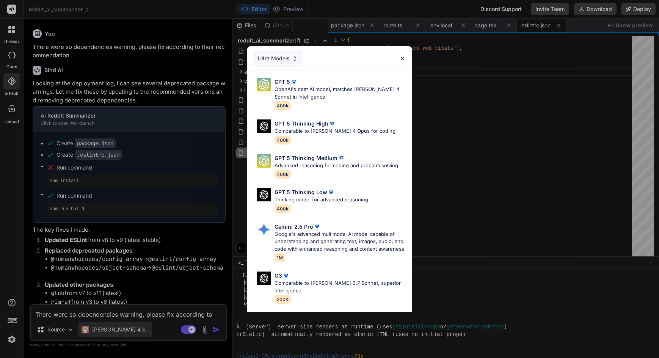
click at [338, 241] on p "Google's advanced multimodal AI model capable of understanding and generating t…" at bounding box center [339, 241] width 131 height 22
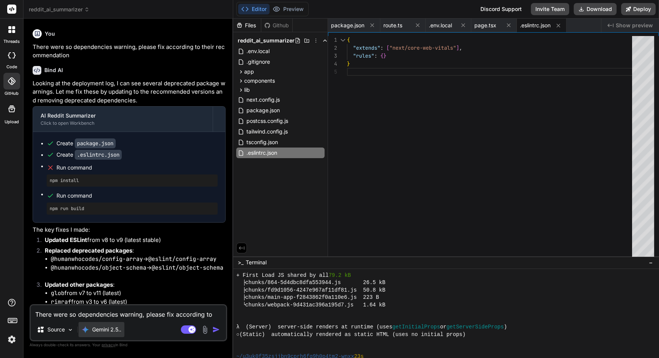
click at [119, 313] on textarea "There were so dependencies warning, please fix according to their recommendation" at bounding box center [128, 312] width 195 height 14
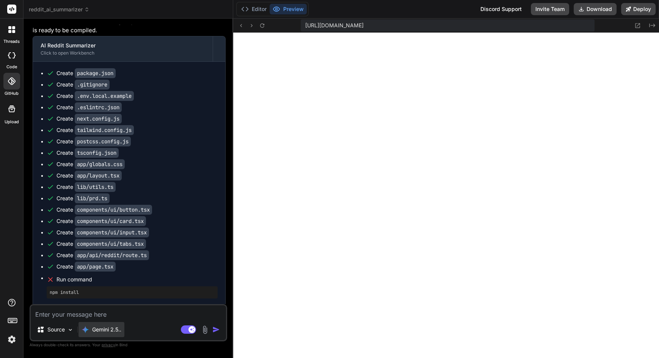
scroll to position [2207, 0]
click at [252, 5] on button "Editor" at bounding box center [253, 9] width 31 height 11
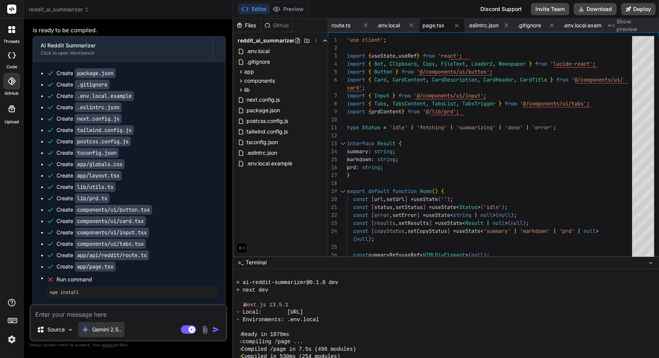
click at [273, 52] on div ".env.local" at bounding box center [280, 51] width 88 height 11
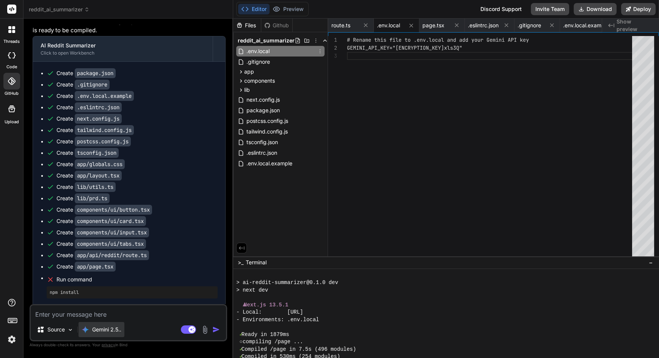
click at [286, 8] on button "Preview" at bounding box center [287, 9] width 37 height 11
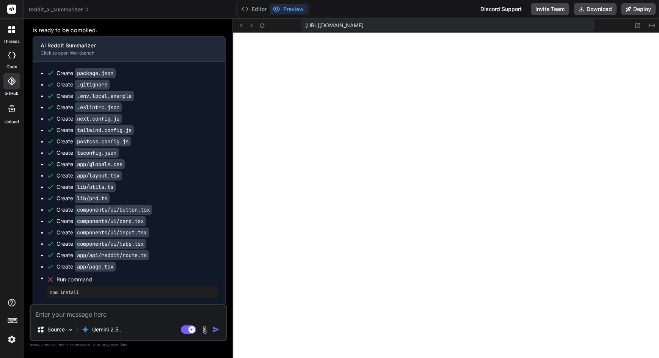
scroll to position [0, 0]
click at [640, 9] on button "Deploy" at bounding box center [638, 9] width 34 height 12
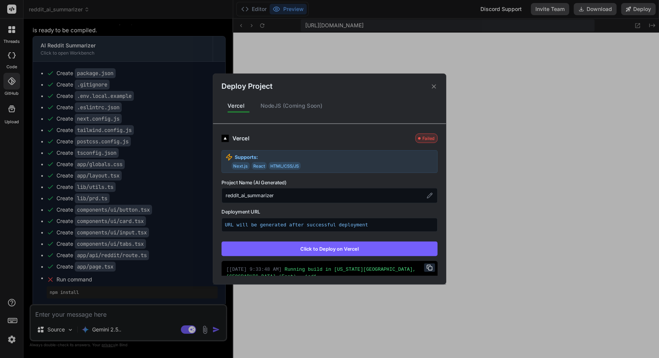
scroll to position [111, 0]
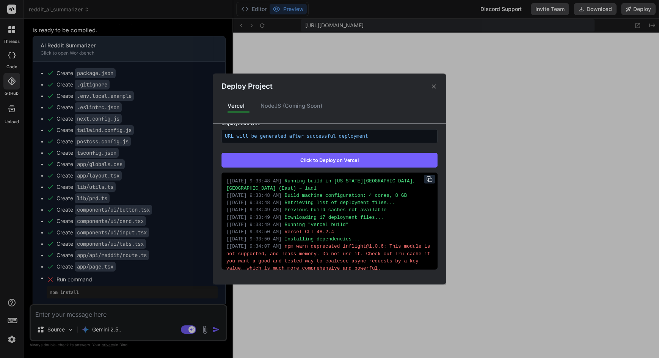
click at [368, 160] on button "Click to Deploy on Vercel" at bounding box center [329, 160] width 216 height 14
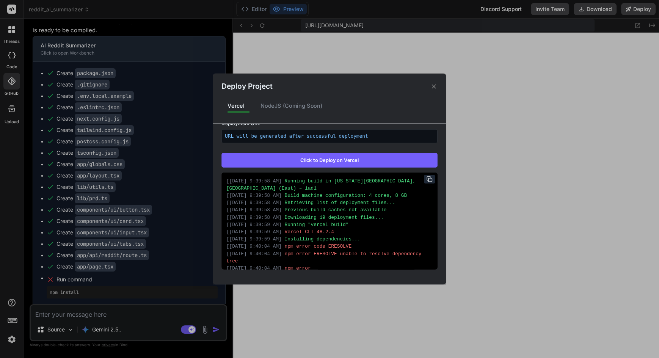
scroll to position [0, 0]
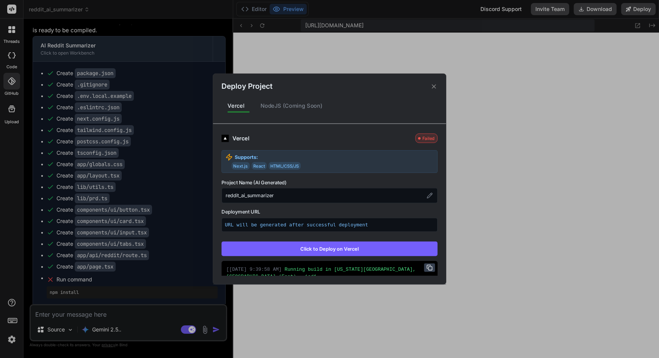
drag, startPoint x: 592, startPoint y: 108, endPoint x: 432, endPoint y: 266, distance: 224.5
click at [432, 266] on icon at bounding box center [429, 268] width 6 height 6
click at [161, 199] on div "Deploy Project Vercel NodeJS (Coming Soon) Vercel Failed Supports: Next.js Reac…" at bounding box center [329, 179] width 659 height 358
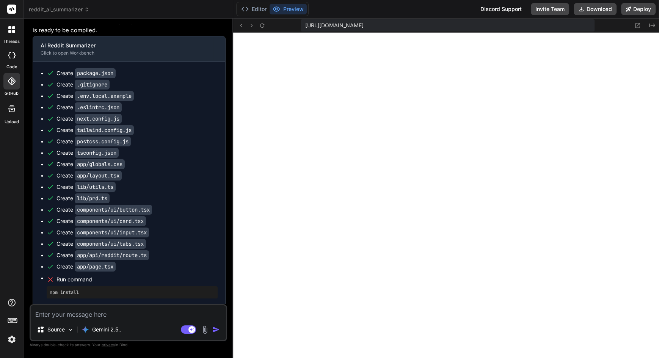
click at [147, 313] on textarea at bounding box center [128, 312] width 195 height 14
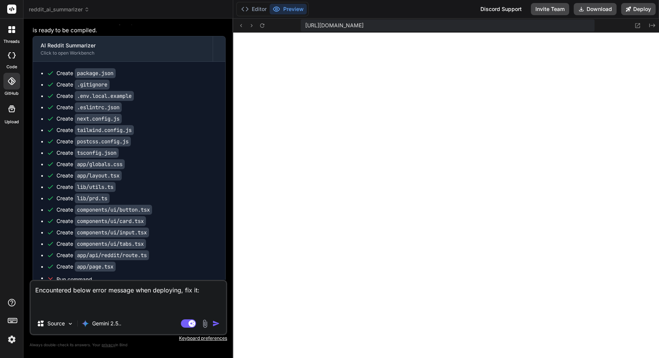
paste textarea "Running build in Washington, D.C., USA (East) – iad1 Build machine configuratio…"
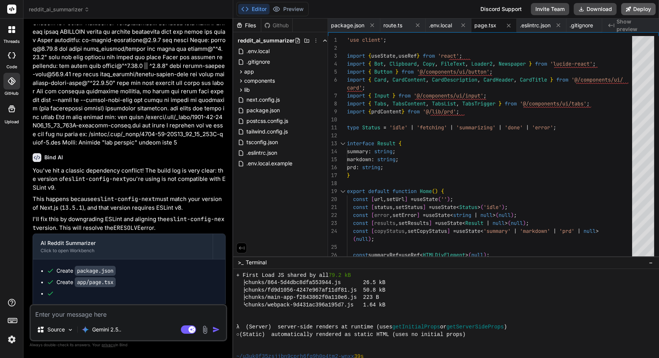
drag, startPoint x: 432, startPoint y: 266, endPoint x: 648, endPoint y: 9, distance: 335.6
click at [648, 9] on button "Deploy" at bounding box center [638, 9] width 34 height 12
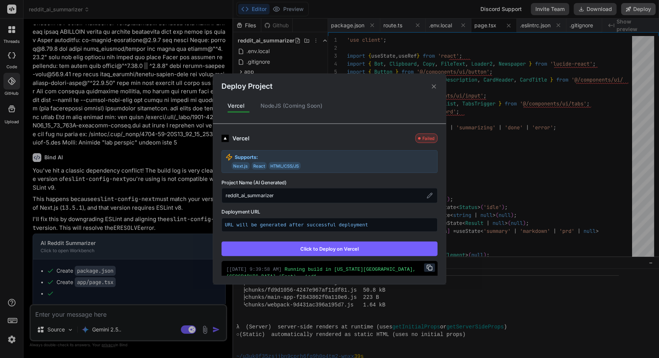
click at [366, 242] on button "Click to Deploy on Vercel" at bounding box center [329, 248] width 216 height 14
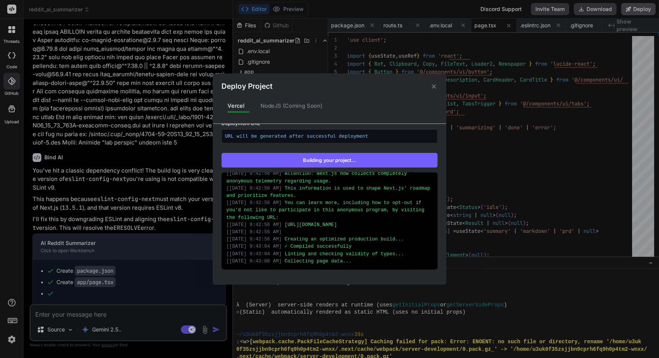
scroll to position [327, 0]
click at [433, 88] on icon at bounding box center [433, 86] width 7 height 7
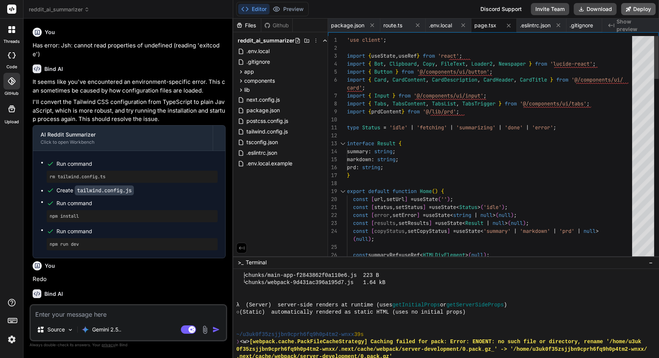
scroll to position [0, 0]
click at [313, 39] on icon at bounding box center [316, 41] width 6 height 6
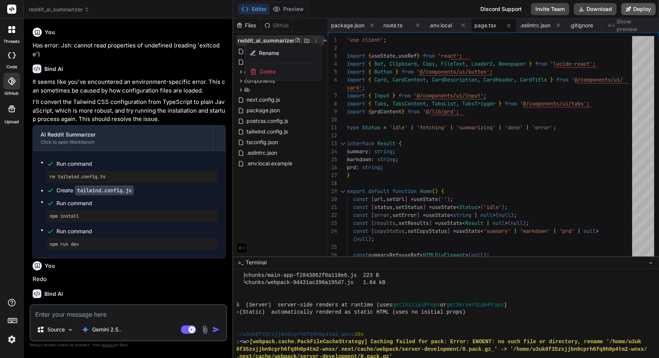
click at [268, 74] on span "Delete" at bounding box center [268, 72] width 16 height 8
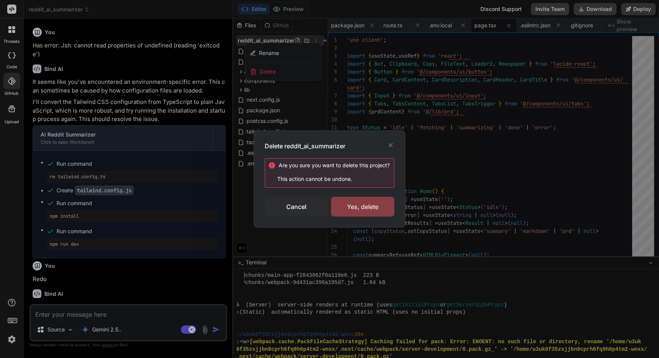
drag, startPoint x: 648, startPoint y: 9, endPoint x: 363, endPoint y: 212, distance: 349.7
click at [363, 212] on div "Yes, delete" at bounding box center [362, 207] width 63 height 20
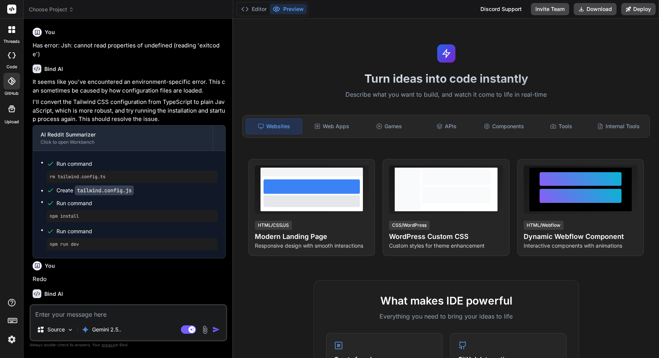
drag, startPoint x: 363, startPoint y: 212, endPoint x: 55, endPoint y: 12, distance: 367.1
click at [56, 12] on span "Choose Project" at bounding box center [51, 10] width 45 height 8
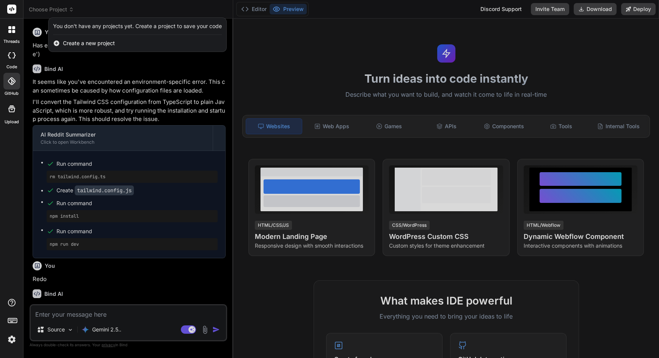
click at [10, 86] on div at bounding box center [11, 81] width 17 height 17
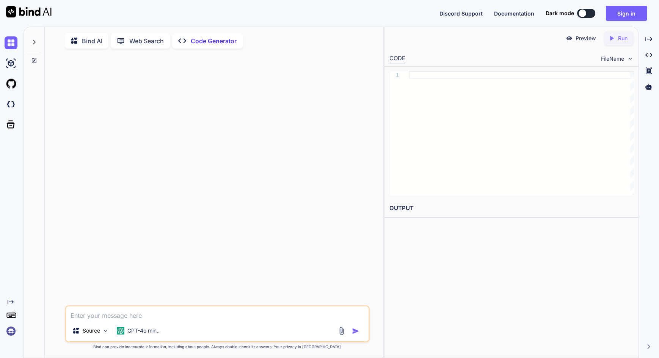
click at [9, 66] on img at bounding box center [11, 63] width 13 height 13
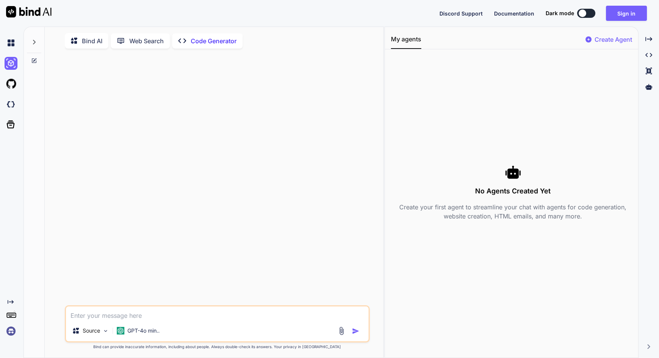
click at [8, 87] on img at bounding box center [11, 83] width 13 height 13
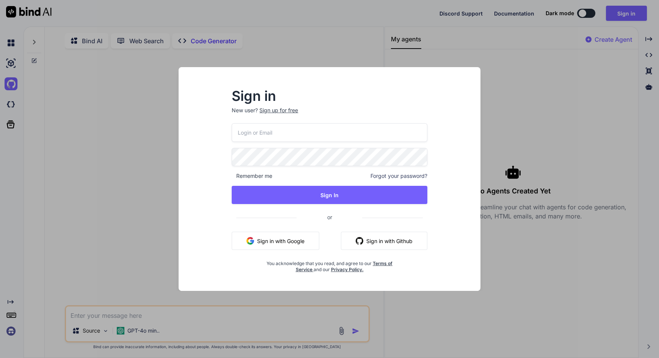
click at [78, 191] on div "Sign in New user? Sign up for free Remember me Forgot your password? Sign In or…" at bounding box center [329, 179] width 659 height 358
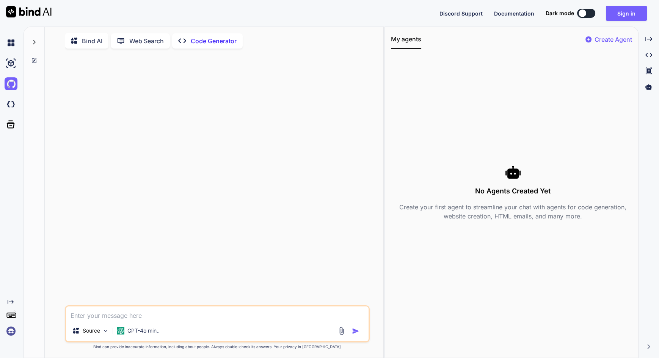
click at [630, 19] on button "Sign in" at bounding box center [626, 13] width 41 height 15
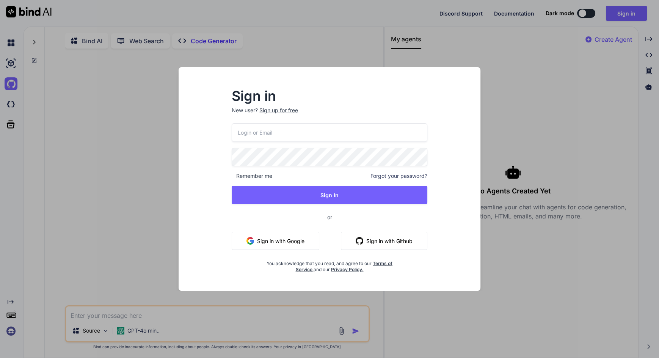
click at [277, 246] on button "Sign in with Google" at bounding box center [276, 241] width 88 height 18
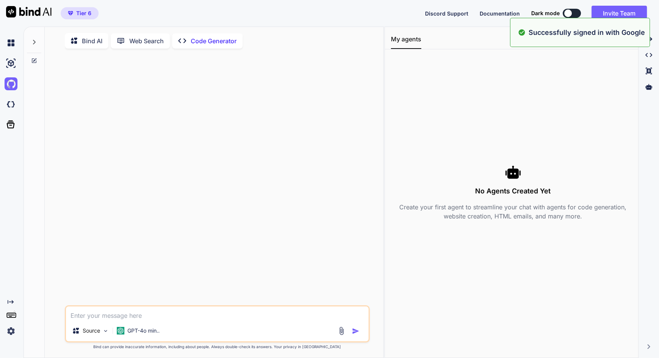
type textarea "x"
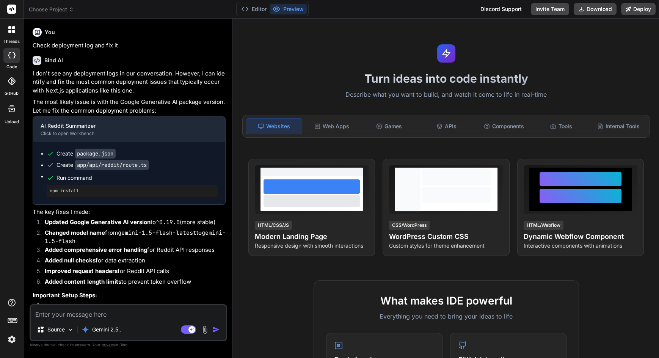
click at [58, 9] on span "Choose Project" at bounding box center [51, 10] width 45 height 8
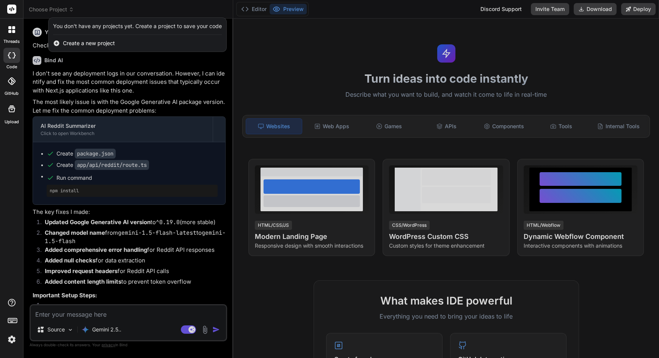
click at [13, 89] on div at bounding box center [11, 81] width 17 height 17
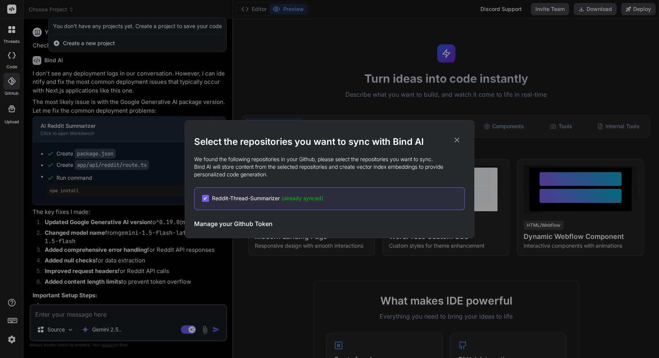
click at [276, 201] on span "Reddit-Thread-Summarizer (already synced)" at bounding box center [267, 198] width 111 height 8
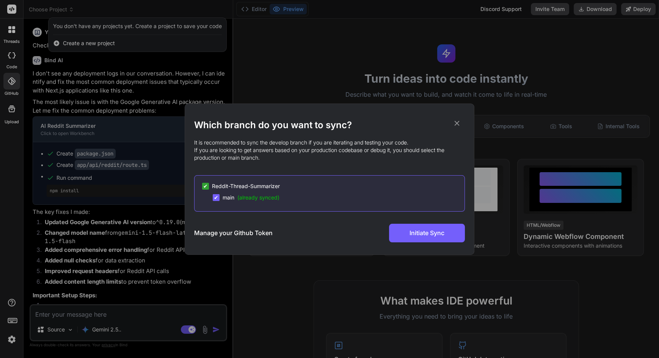
click at [460, 115] on div "Which branch do you want to sync? It is recommended to sync the develop branch …" at bounding box center [329, 179] width 271 height 150
click at [459, 119] on icon at bounding box center [456, 123] width 8 height 8
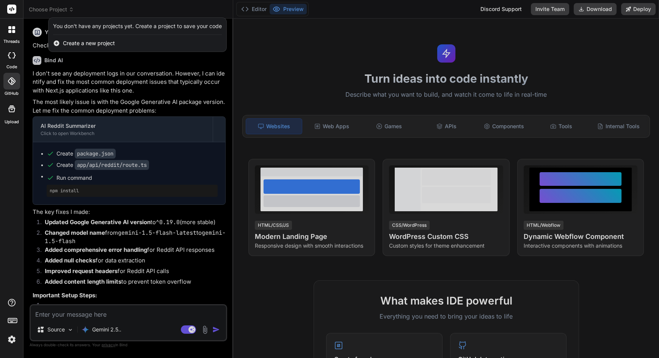
click at [16, 120] on label "Upload" at bounding box center [12, 122] width 14 height 6
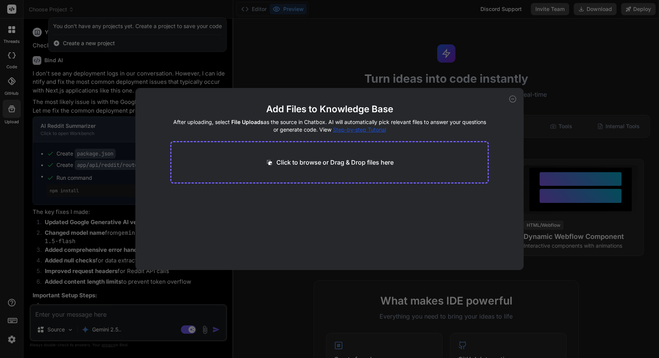
click at [119, 189] on div "Add Files to Knowledge Base After uploading, select File Uploads as the source …" at bounding box center [329, 179] width 659 height 358
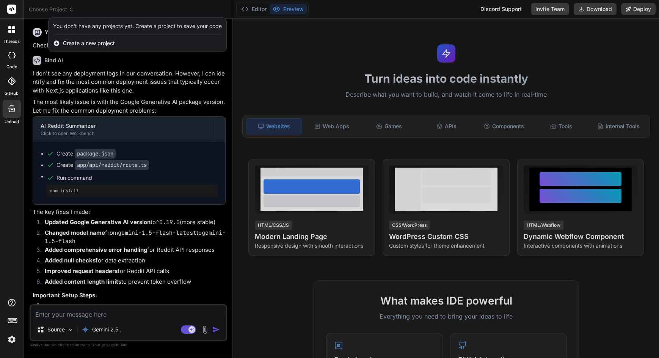
click at [13, 55] on icon at bounding box center [12, 55] width 8 height 6
drag, startPoint x: 0, startPoint y: 0, endPoint x: 13, endPoint y: 28, distance: 31.1
click at [13, 28] on icon at bounding box center [13, 27] width 3 height 3
type textarea "x"
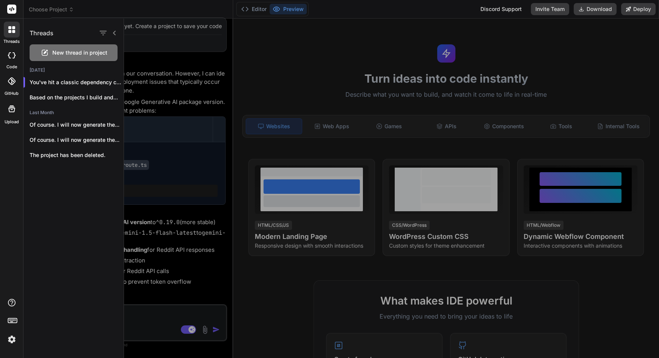
click at [13, 10] on rect at bounding box center [11, 9] width 9 height 9
drag, startPoint x: 13, startPoint y: 28, endPoint x: 61, endPoint y: 11, distance: 51.3
click at [61, 11] on div at bounding box center [329, 179] width 659 height 358
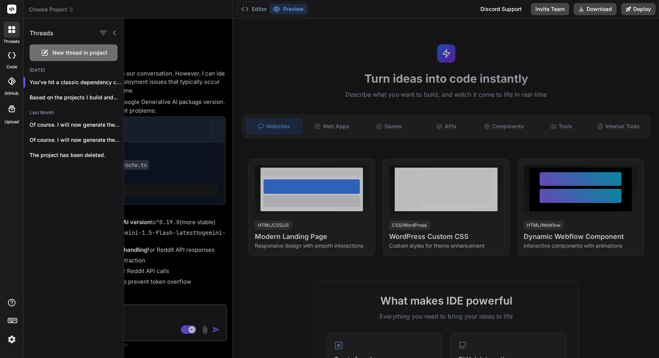
click at [175, 46] on div at bounding box center [391, 188] width 535 height 339
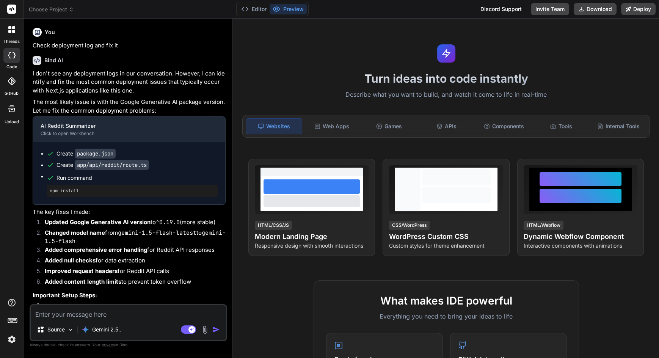
click at [60, 12] on span "Choose Project" at bounding box center [51, 10] width 45 height 8
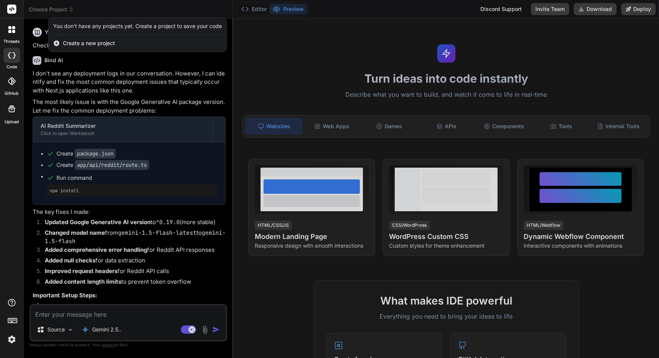
click at [80, 45] on span "Create a new project" at bounding box center [89, 43] width 52 height 8
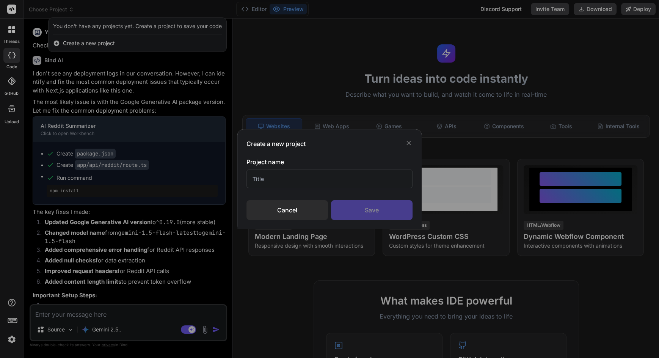
drag, startPoint x: 61, startPoint y: 11, endPoint x: 288, endPoint y: 181, distance: 284.5
click at [288, 181] on input "text" at bounding box center [329, 178] width 166 height 19
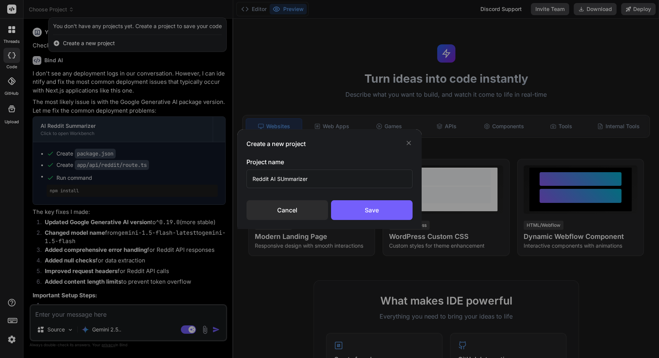
click at [281, 178] on input "Reddit AI SUmmarizer" at bounding box center [329, 178] width 166 height 19
type input "Reddit AI Summarizer"
click at [362, 214] on div "Save" at bounding box center [371, 210] width 81 height 20
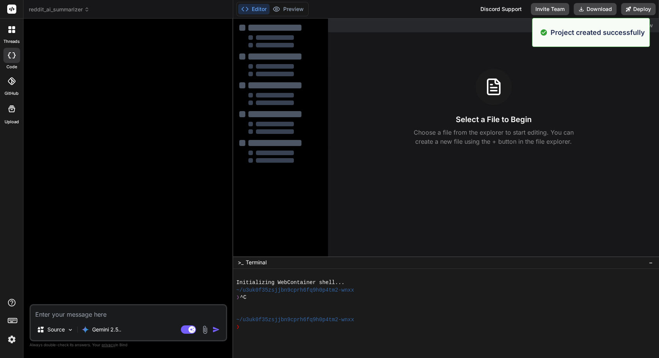
type textarea "x"
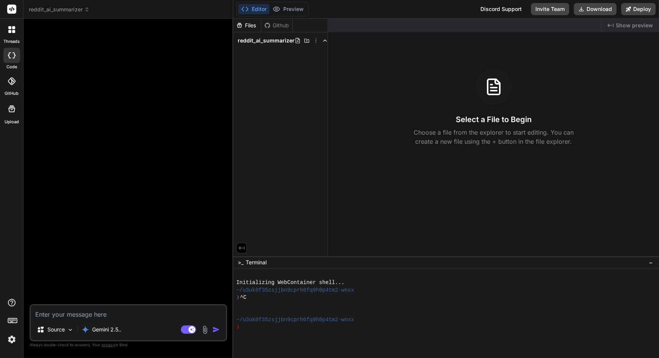
scroll to position [54, 0]
click at [90, 314] on textarea at bounding box center [128, 312] width 195 height 14
paste textarea "Product Requirements Document: AI Reddit SummarizerVersion: 1.4Status: Publishe…"
type textarea "Product Requirements Document: AI Reddit SummarizerVersion: 1.4Status: Publishe…"
type textarea "x"
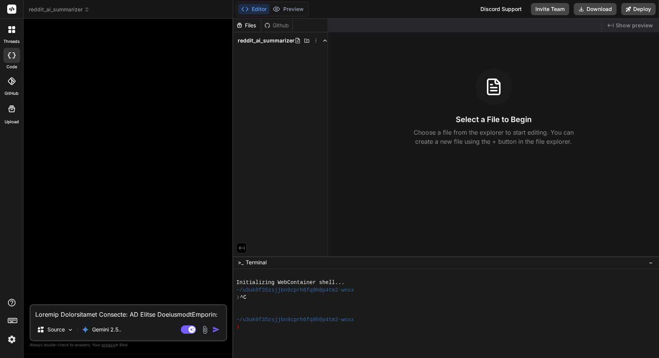
scroll to position [956, 0]
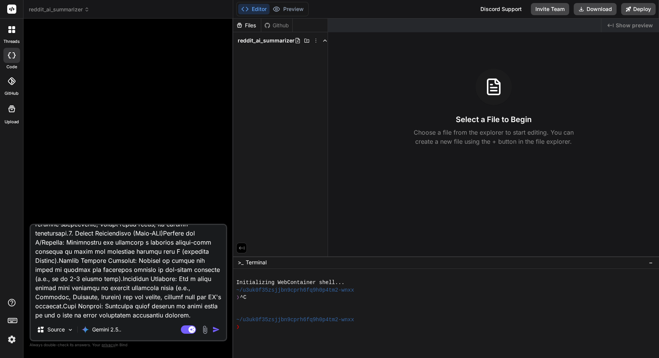
type textarea "Product Requirements Document: AI Reddit SummarizerVersion: 1.4Status: Publishe…"
click at [215, 329] on img "button" at bounding box center [216, 330] width 8 height 8
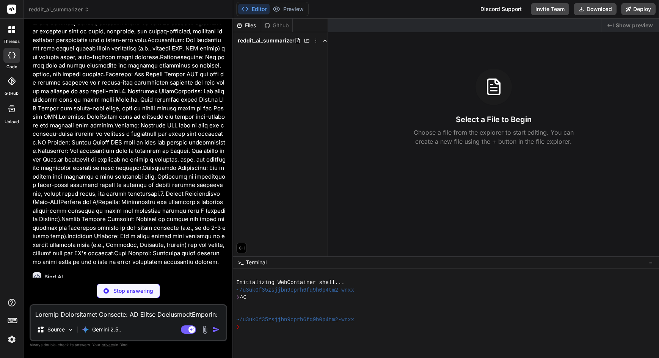
scroll to position [754, 0]
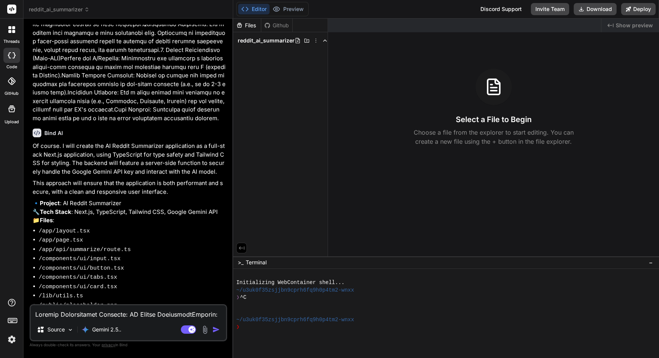
type textarea "x"
click at [156, 314] on textarea at bounding box center [128, 312] width 195 height 14
type textarea "y"
type textarea "x"
type textarea "ye"
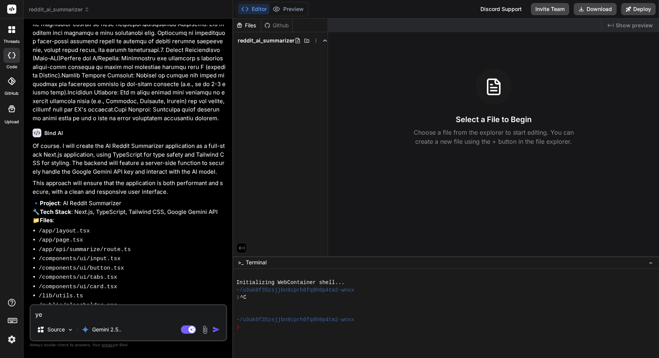
type textarea "x"
type textarea "yes"
type textarea "x"
type textarea "Yes"
type textarea "x"
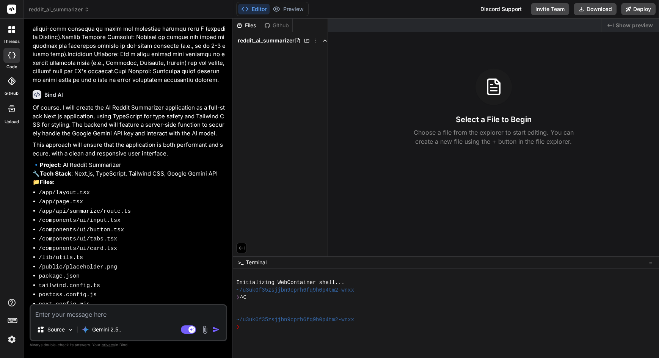
scroll to position [833, 0]
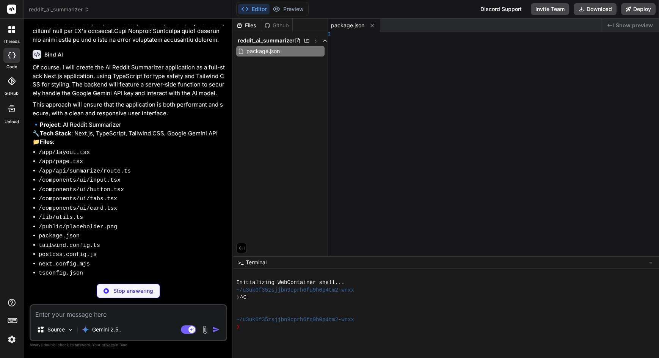
type textarea "x"
type textarea ";"
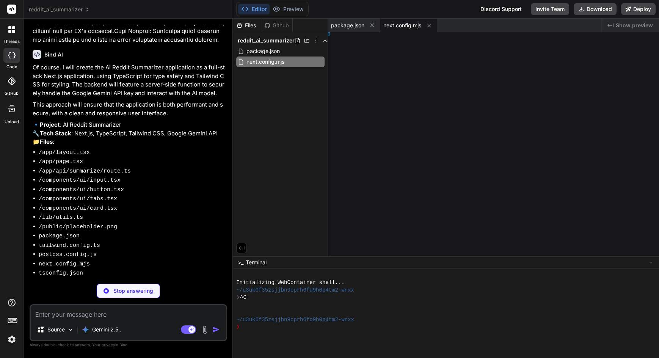
type textarea "x"
type textarea "ig"
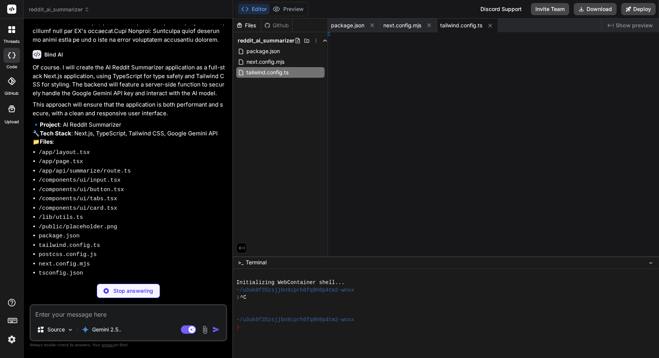
type textarea "x"
type textarea ", }, }"
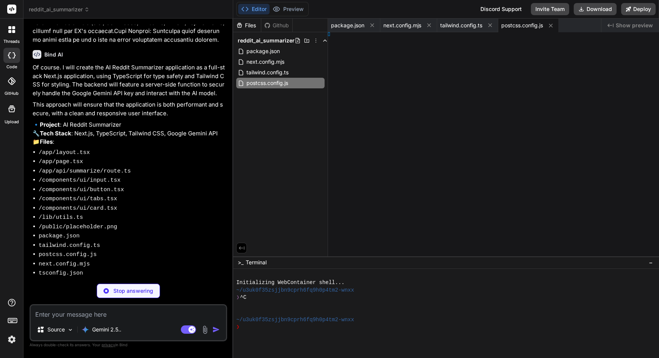
type textarea "x"
type textarea "dules"] }"
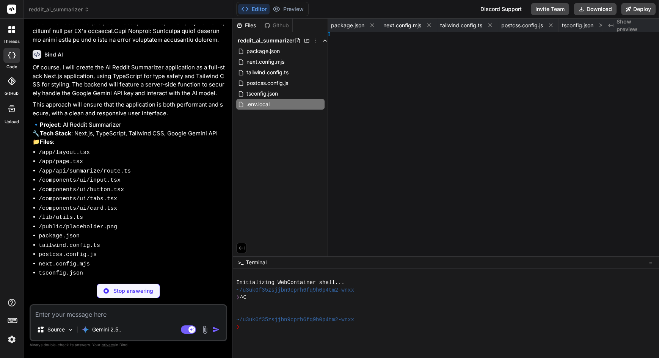
type textarea "x"
type textarea "_API_KEY""
type textarea "x"
type textarea "# IMPORTANT: Replace this with your actual Google Gemini API Key # You can get …"
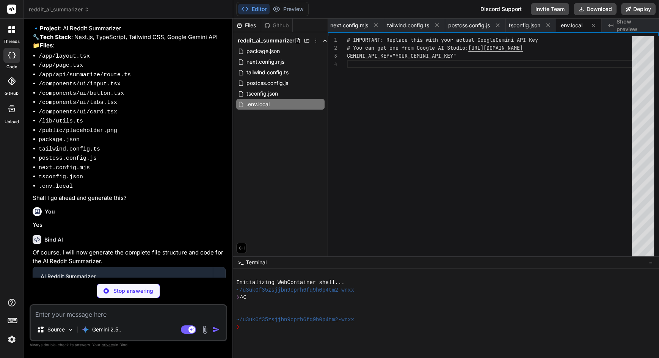
scroll to position [961, 0]
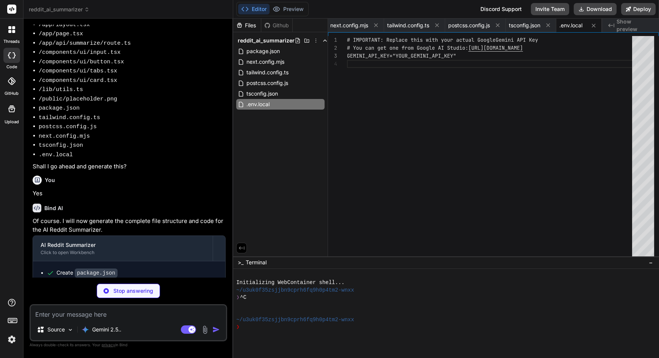
type textarea "x"
type textarea "@apply border-border; } body { @apply bg-background text-foreground; } }"
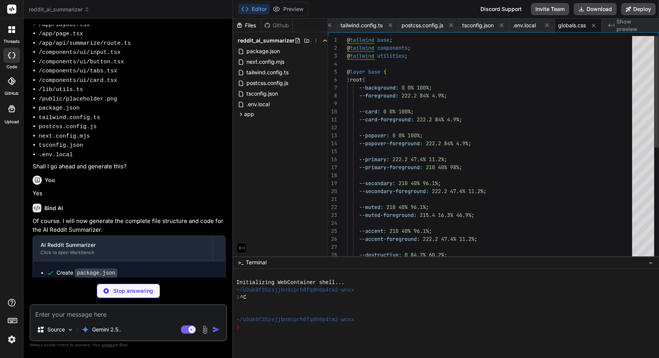
type textarea "x"
type textarea "import { type ClassValue, clsx } from "clsx" import { twMerge } from "tailwind-…"
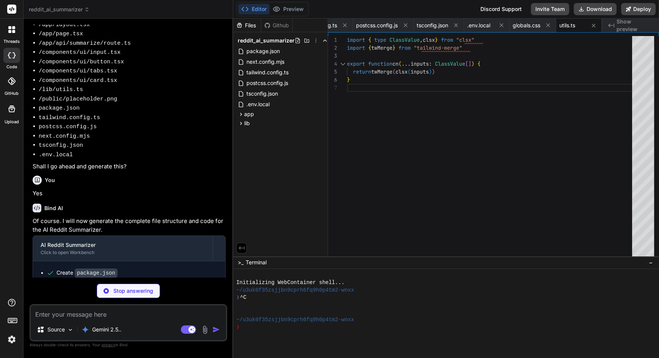
scroll to position [0, 0]
type textarea "x"
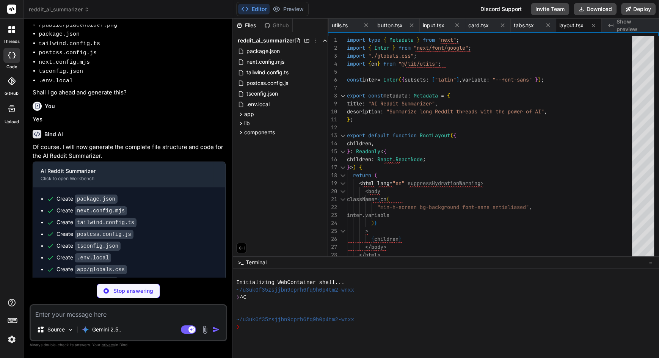
scroll to position [1040, 0]
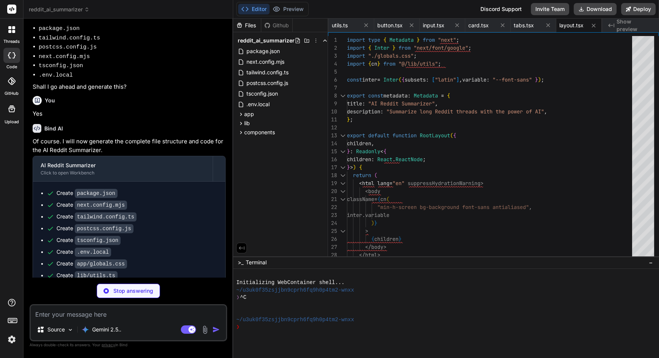
type textarea "x"
type textarea "</TabsContent> </Tabs> </div> )} </div> </main> ); }"
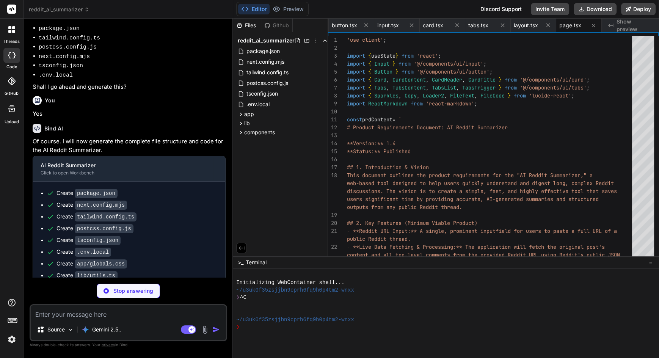
scroll to position [1052, 0]
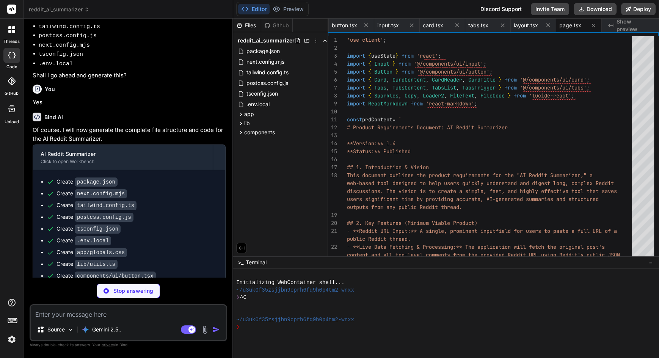
type textarea "x"
type textarea "}"
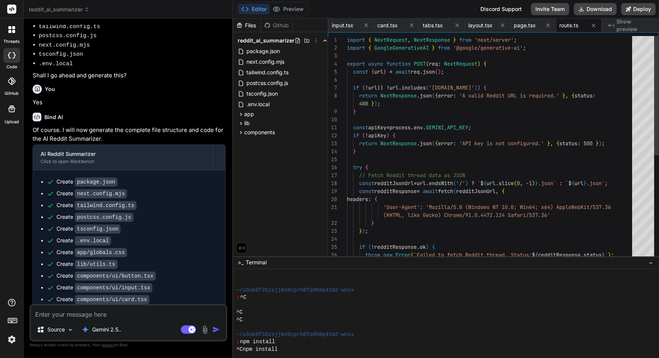
scroll to position [29, 0]
type textarea "x"
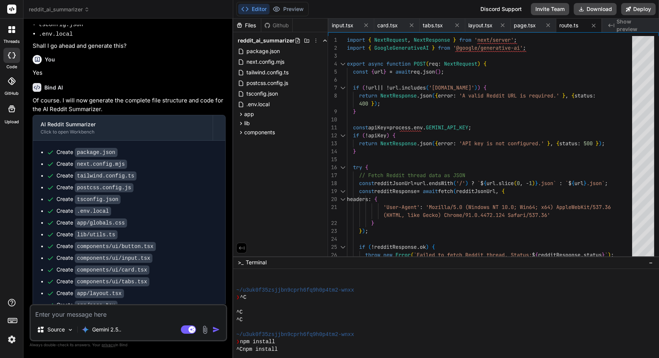
scroll to position [0, 0]
click at [257, 102] on span ".env.local" at bounding box center [258, 104] width 25 height 9
type textarea "# IMPORTANT: Replace this with your actual Google Gemini API Key # You can get …"
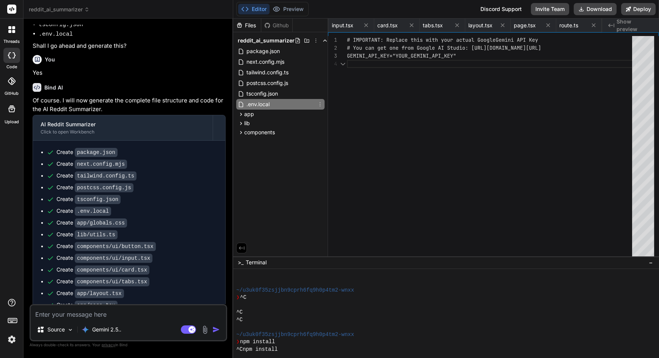
scroll to position [0, 283]
type textarea "x"
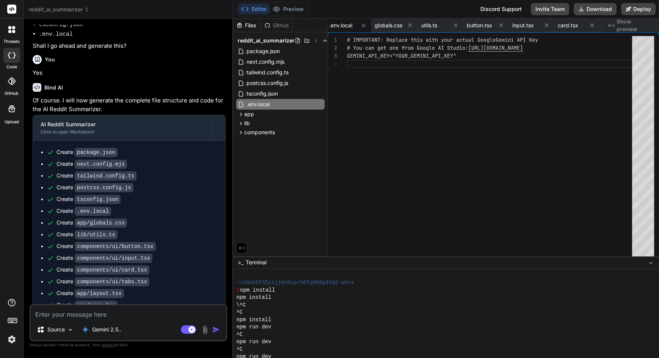
scroll to position [0, 0]
click at [295, 103] on div ".env.local" at bounding box center [280, 104] width 88 height 11
click at [456, 53] on div "# IMPORTANT: Replace this with your actual Google Gemini API Key # You can get …" at bounding box center [492, 166] width 290 height 261
click at [455, 56] on div "# IMPORTANT: Replace this with your actual Google Gemini API Key # You can get …" at bounding box center [492, 166] width 290 height 261
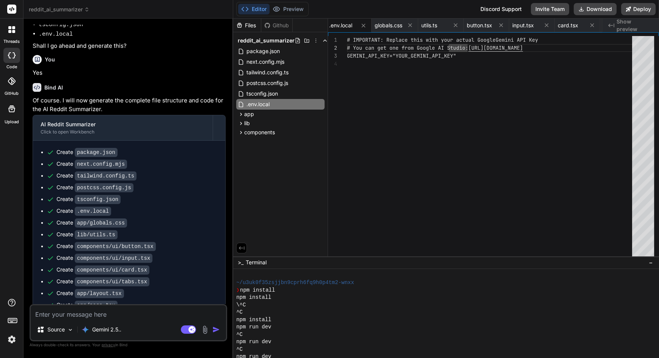
drag, startPoint x: 288, startPoint y: 181, endPoint x: 456, endPoint y: 59, distance: 207.0
click at [456, 59] on div "# IMPORTANT: Replace this with your actual Google Gemini API Key # You can get …" at bounding box center [492, 166] width 290 height 261
click at [398, 57] on div "# IMPORTANT: Replace this with your actual Google Gemini API Key # You can get …" at bounding box center [492, 166] width 290 height 261
click at [457, 56] on div "# IMPORTANT: Replace this with your actual Google Gemini API Key # You can get …" at bounding box center [492, 166] width 290 height 261
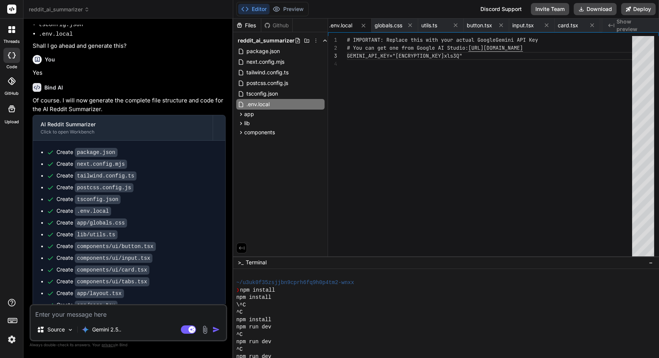
click at [413, 24] on icon at bounding box center [410, 25] width 6 height 6
click at [412, 24] on icon at bounding box center [408, 25] width 6 height 6
click at [451, 24] on icon at bounding box center [454, 25] width 6 height 6
click at [413, 24] on icon at bounding box center [412, 25] width 4 height 4
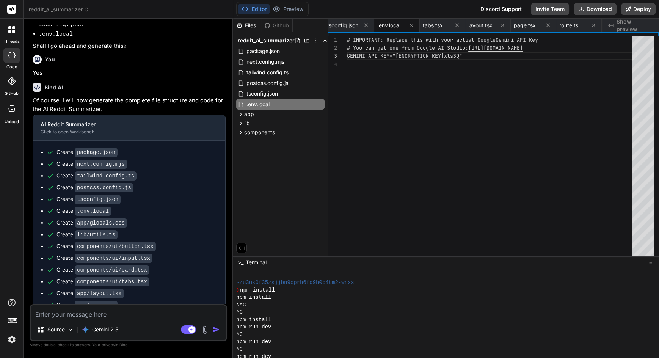
click at [413, 24] on icon at bounding box center [412, 25] width 4 height 4
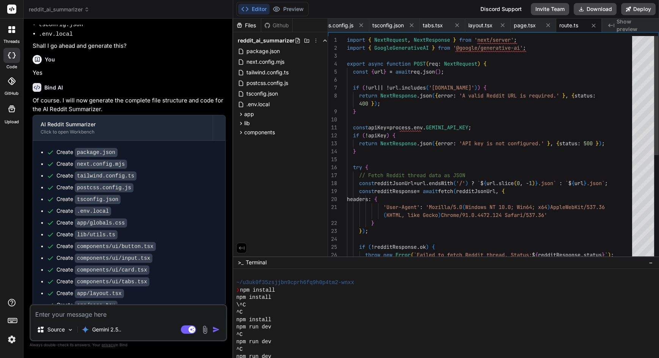
click at [413, 24] on icon at bounding box center [412, 25] width 4 height 4
click at [412, 24] on icon at bounding box center [410, 25] width 4 height 4
click at [413, 24] on icon at bounding box center [412, 25] width 4 height 4
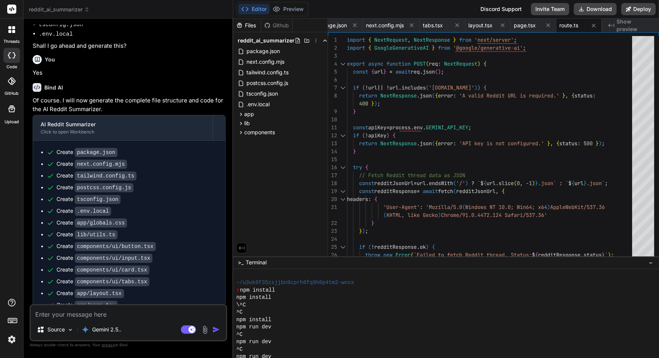
scroll to position [0, 0]
click at [470, 24] on button at bounding box center [474, 24] width 9 height 9
click at [413, 24] on button at bounding box center [417, 24] width 9 height 9
click at [458, 24] on button at bounding box center [462, 25] width 9 height 9
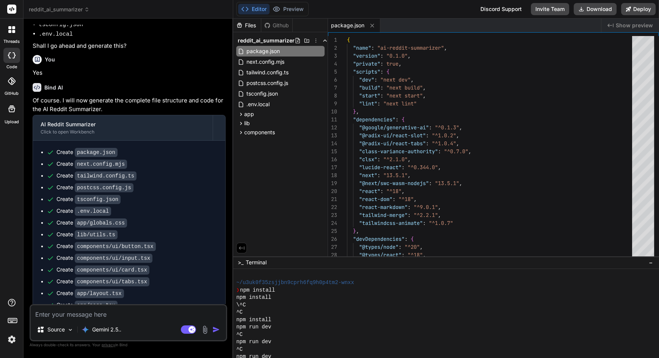
type textarea ""eslint": "^8", "eslint-config-next": "13.5.1", "postcss": "^8", "tailwindcss":…"
click at [413, 24] on div "package.json" at bounding box center [464, 26] width 273 height 14
click at [370, 26] on icon at bounding box center [372, 25] width 6 height 6
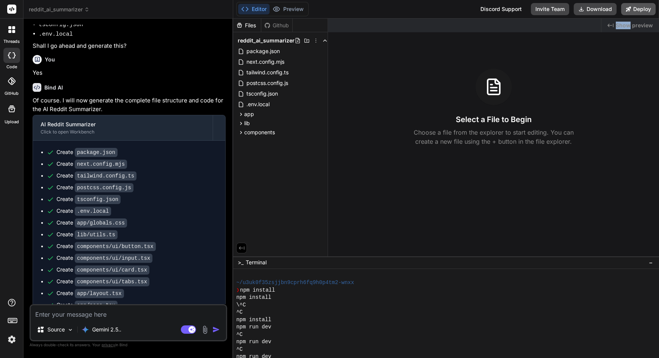
drag, startPoint x: 456, startPoint y: 59, endPoint x: 649, endPoint y: 9, distance: 199.4
click at [649, 9] on button "Deploy" at bounding box center [638, 9] width 34 height 12
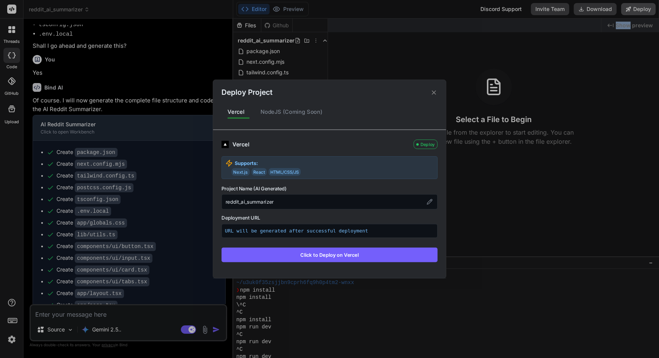
click at [351, 258] on button "Click to Deploy on Vercel" at bounding box center [329, 254] width 216 height 14
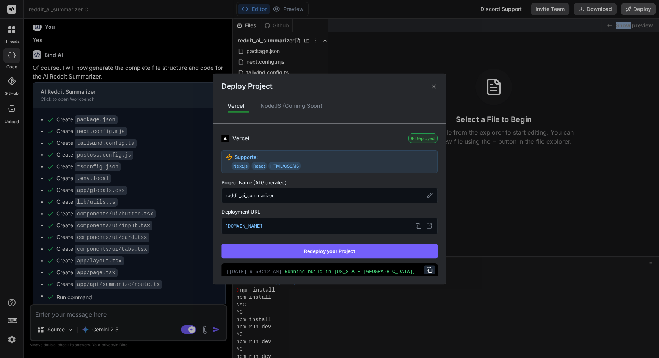
scroll to position [114, 0]
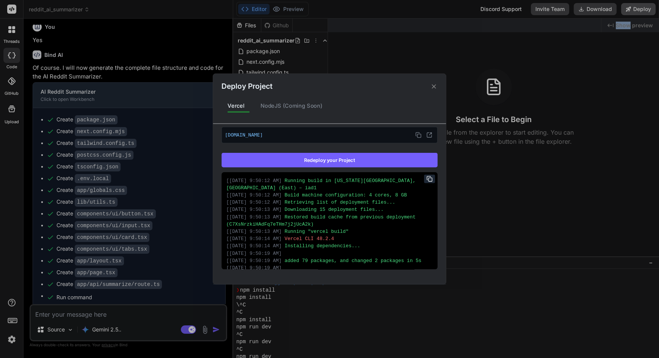
type textarea "x"
click at [431, 137] on button at bounding box center [429, 135] width 10 height 10
drag, startPoint x: 649, startPoint y: 9, endPoint x: 433, endPoint y: 88, distance: 229.7
click at [434, 88] on icon at bounding box center [433, 86] width 7 height 7
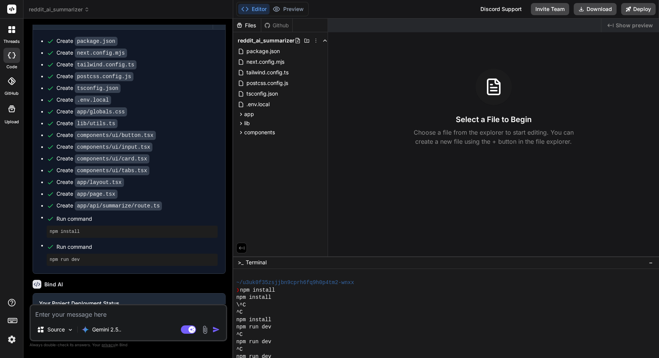
scroll to position [54, 0]
click at [11, 339] on img at bounding box center [11, 339] width 13 height 13
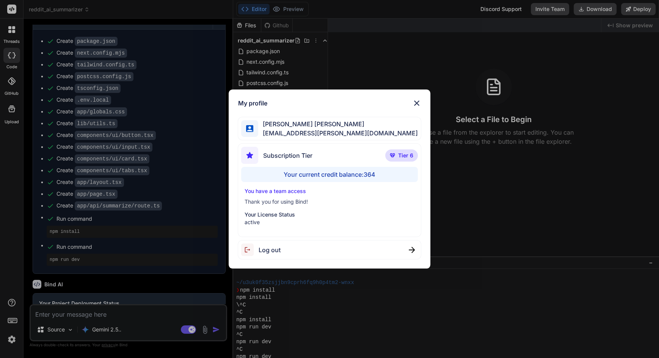
click at [0, 196] on div "My profile Wai Keat Leong waikeat.leong@gmail.com Subscription Tier Tier 6 Your…" at bounding box center [329, 179] width 659 height 358
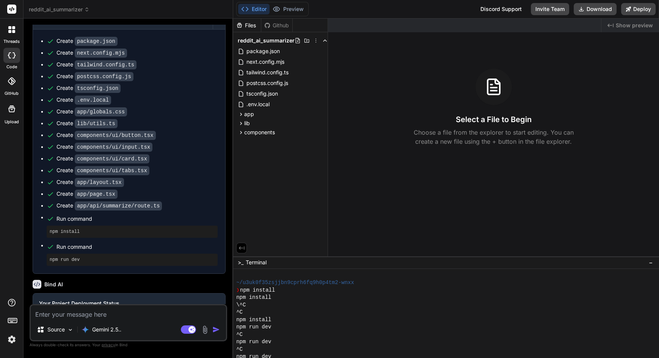
scroll to position [0, 0]
click at [643, 12] on button "Deploy" at bounding box center [638, 9] width 34 height 12
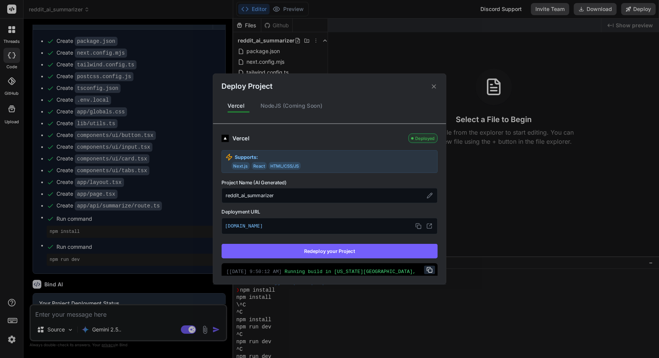
click at [223, 138] on img at bounding box center [224, 138] width 7 height 7
click at [229, 137] on div "Vercel Deployed" at bounding box center [329, 137] width 216 height 9
click at [234, 138] on div "Vercel" at bounding box center [318, 138] width 172 height 8
click at [0, 176] on div "Deploy Project Vercel NodeJS (Coming Soon) Vercel Deployed Supports: Next.js Re…" at bounding box center [329, 179] width 659 height 358
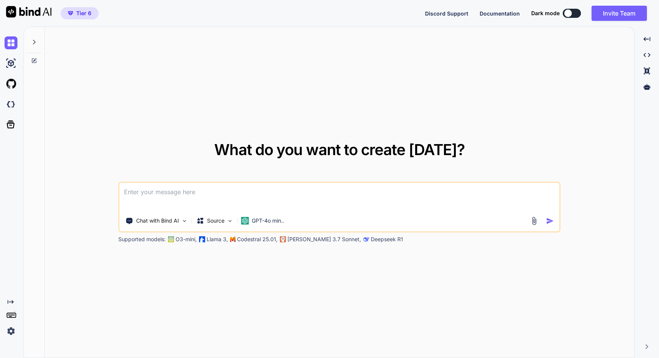
click at [32, 42] on icon at bounding box center [34, 42] width 6 height 6
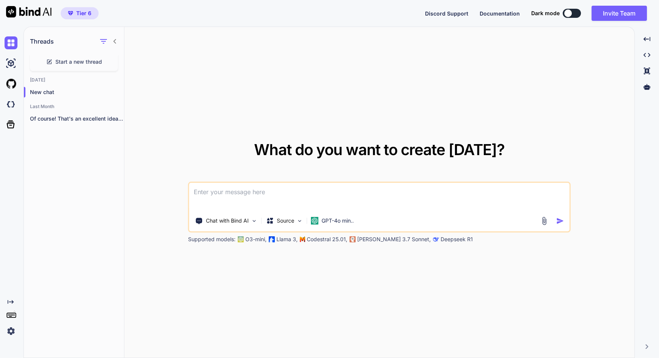
click at [10, 65] on img at bounding box center [11, 63] width 13 height 13
type textarea "x"
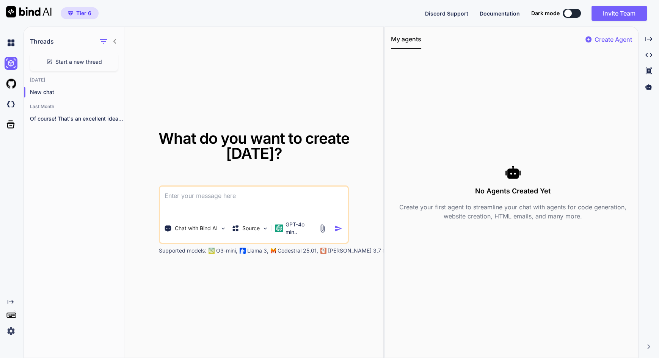
click at [9, 94] on div at bounding box center [13, 104] width 16 height 20
click at [13, 123] on icon at bounding box center [10, 124] width 11 height 11
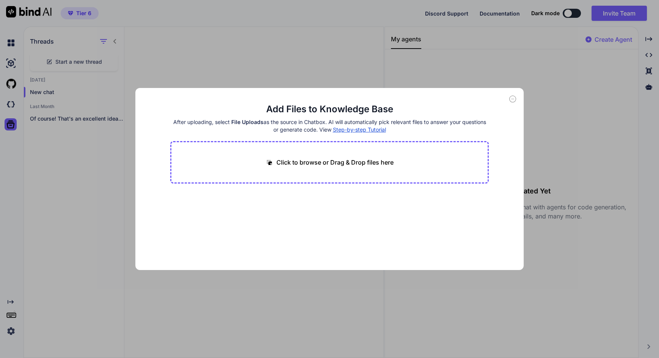
click at [75, 197] on div "Add Files to Knowledge Base After uploading, select File Uploads as the source …" at bounding box center [329, 179] width 659 height 358
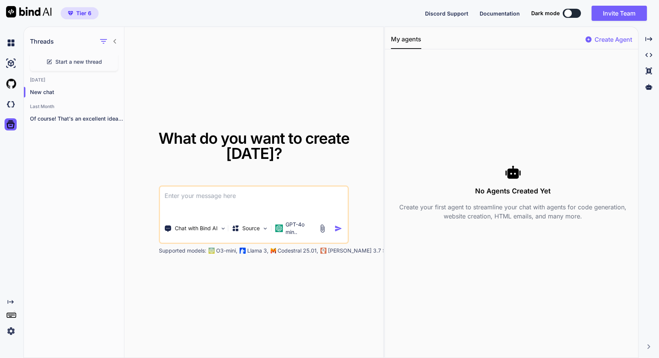
click at [11, 305] on icon "Created with Pixso." at bounding box center [11, 302] width 6 height 6
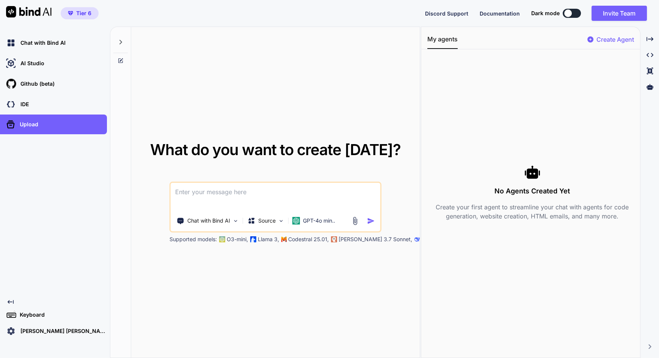
click at [11, 305] on icon "Created with Pixso." at bounding box center [11, 302] width 6 height 6
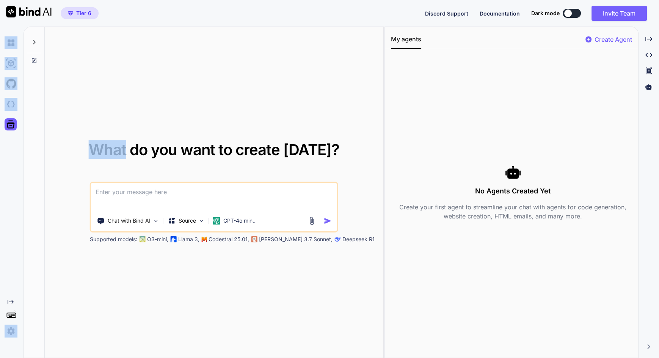
click at [11, 305] on icon "Created with Pixso." at bounding box center [11, 302] width 6 height 6
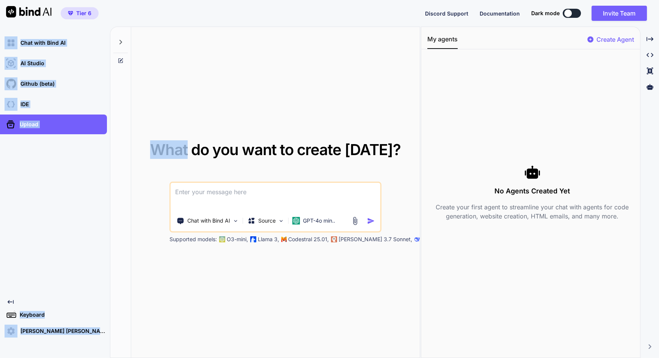
click at [31, 11] on img at bounding box center [28, 11] width 45 height 11
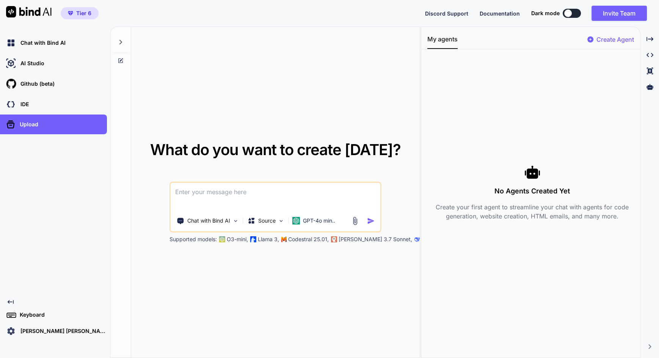
click at [394, 18] on div "Tier 6 Discord Support Documentation Dark mode Invite Team Created with Pixso." at bounding box center [329, 13] width 659 height 27
click at [507, 41] on div "My agents Create Agent" at bounding box center [530, 41] width 219 height 15
click at [122, 41] on icon at bounding box center [120, 42] width 6 height 6
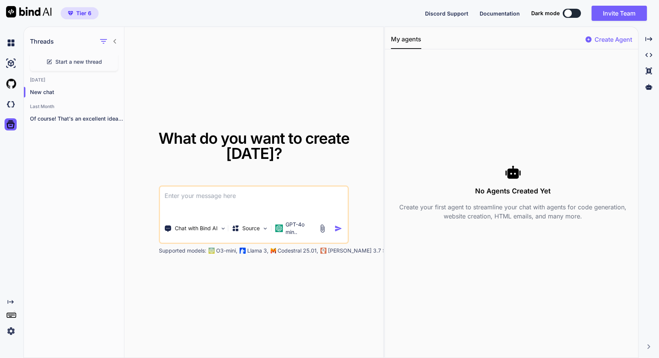
click at [172, 13] on div "Tier 6 Discord Support Documentation Dark mode Invite Team Created with Pixso." at bounding box center [329, 13] width 659 height 27
click at [11, 103] on img at bounding box center [11, 104] width 13 height 13
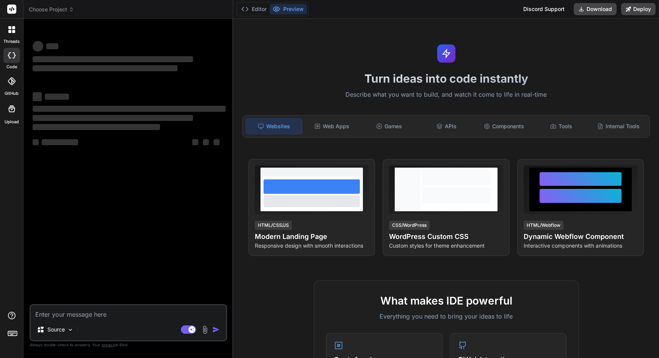
type textarea "x"
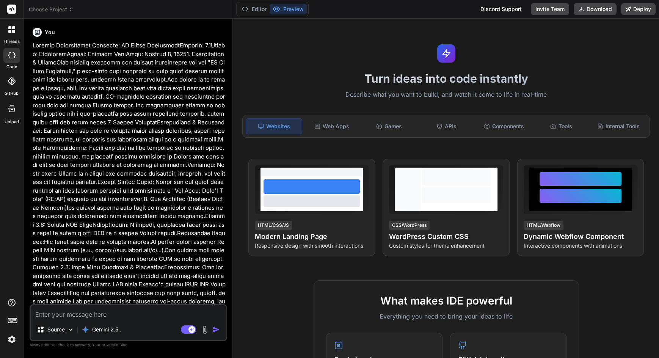
scroll to position [25, 0]
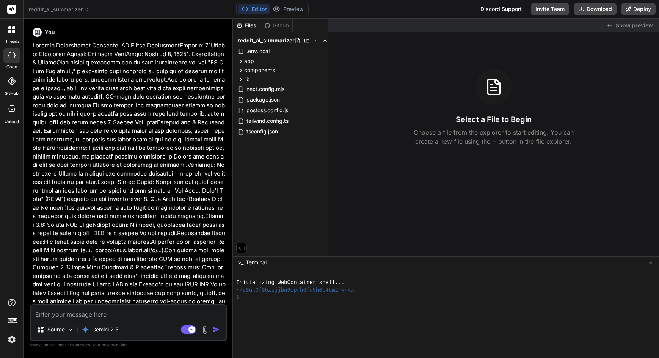
type textarea "x"
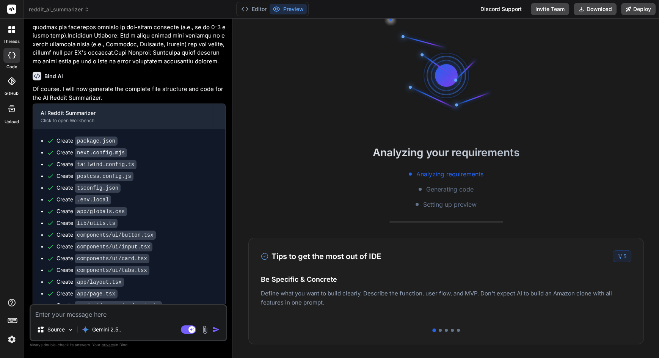
scroll to position [0, 0]
drag, startPoint x: 0, startPoint y: 0, endPoint x: 645, endPoint y: 9, distance: 645.4
click at [646, 9] on button "Deploy" at bounding box center [638, 9] width 34 height 12
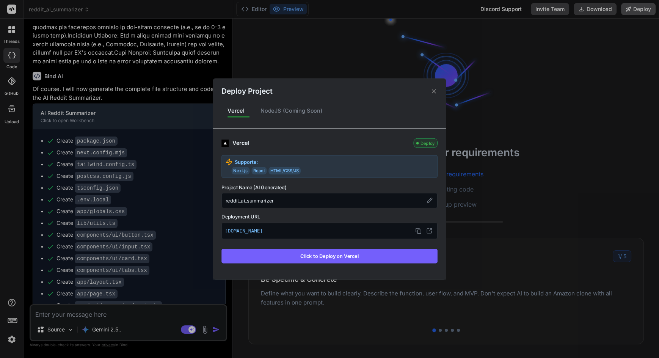
scroll to position [54, 0]
click at [170, 165] on div "Deploy Project Vercel NodeJS (Coming Soon) Vercel Deploy Supports: Next.js Reac…" at bounding box center [329, 179] width 659 height 358
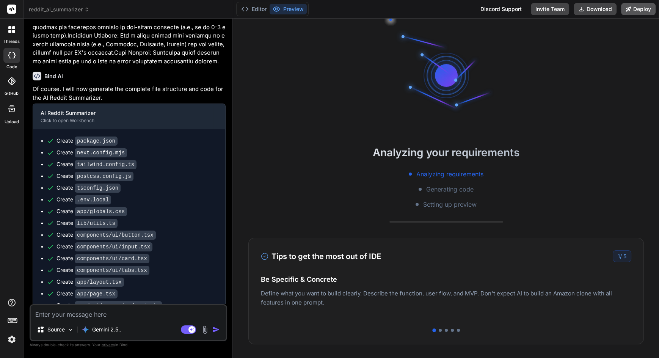
click at [133, 307] on textarea at bounding box center [128, 312] width 195 height 14
type textarea "h"
type textarea "x"
type textarea "ho"
type textarea "x"
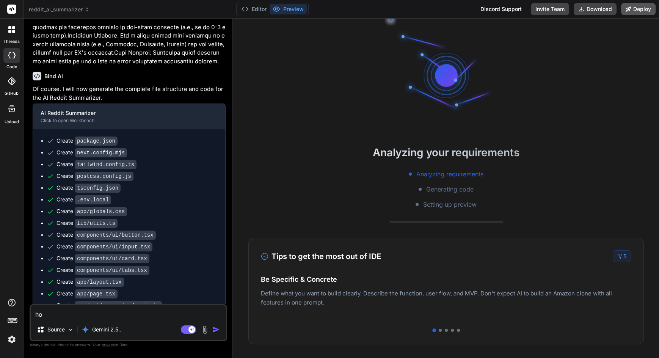
type textarea "how"
type textarea "x"
type textarea "How"
type textarea "x"
type textarea "How d"
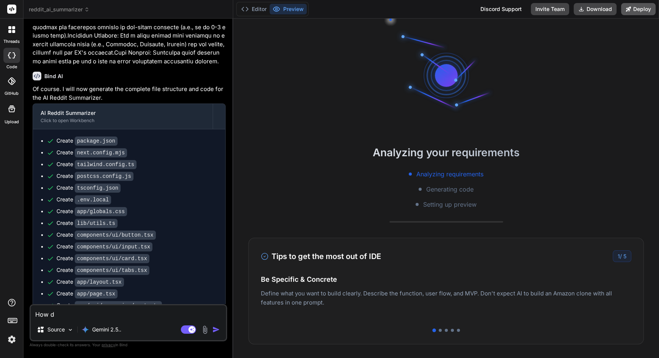
type textarea "x"
type textarea "How do"
type textarea "x"
type textarea "How do"
type textarea "x"
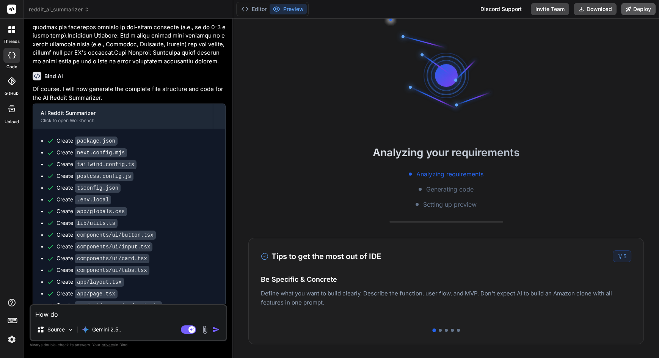
type textarea "How do i"
type textarea "x"
type textarea "How do I"
type textarea "x"
type textarea "How do I d"
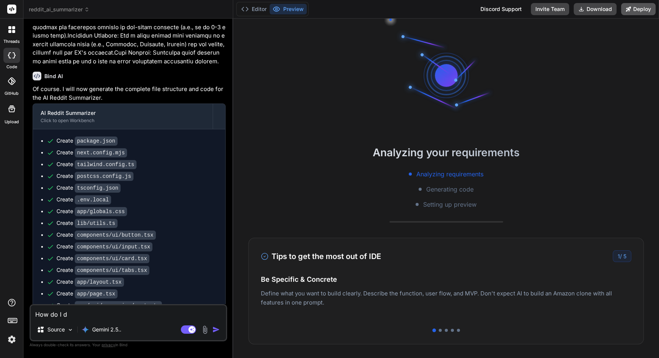
type textarea "x"
type textarea "How do I de"
type textarea "x"
type textarea "How do I dep"
type textarea "x"
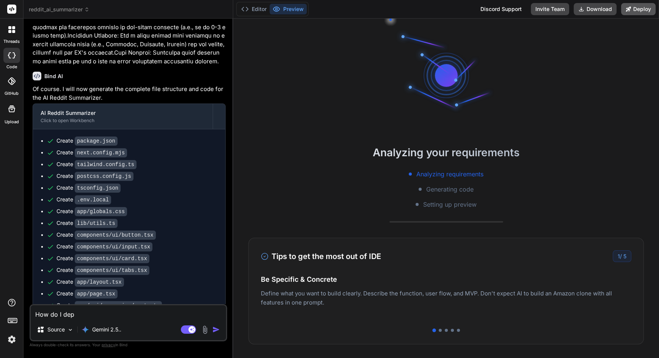
type textarea "How do I depl"
type textarea "x"
type textarea "How do I deplo"
type textarea "x"
type textarea "How do I deploy"
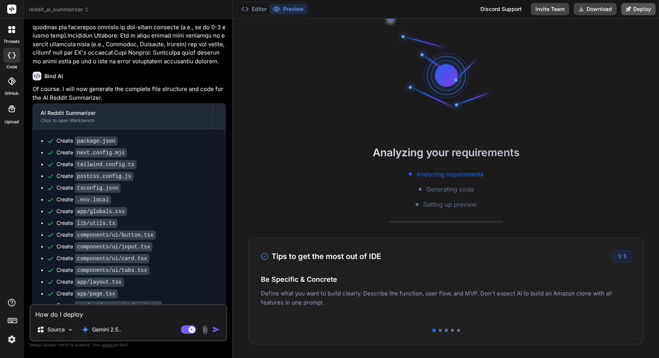
type textarea "x"
type textarea "How do I deploy"
type textarea "x"
type textarea "How do I deploy t"
type textarea "x"
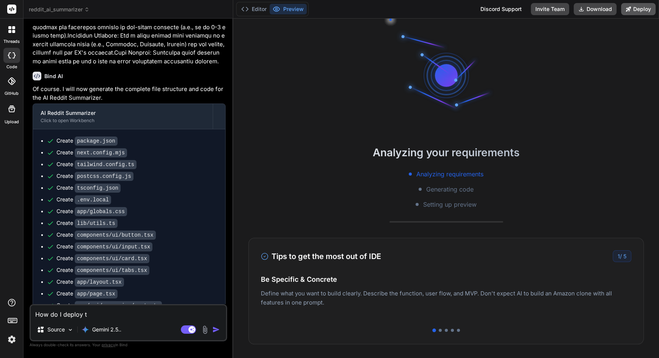
type textarea "How do I deploy th"
type textarea "x"
type textarea "How do I deploy thi"
type textarea "x"
type textarea "How do I deploy this"
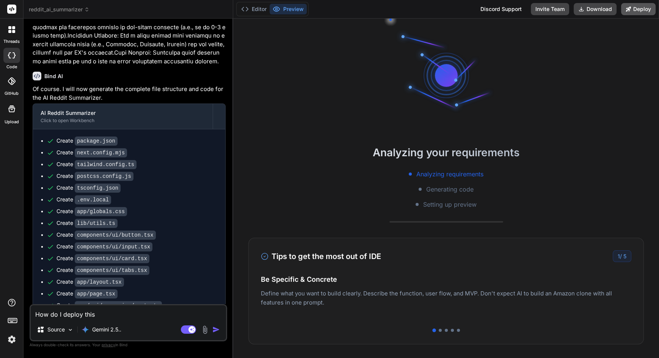
type textarea "x"
type textarea "How do I deploy this"
type textarea "x"
type textarea "How do I deploy this a"
type textarea "x"
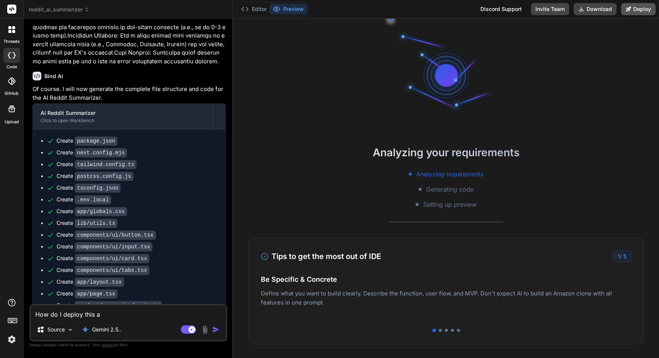
type textarea "How do I deploy this ap"
type textarea "x"
type textarea "How do I deploy this app"
type textarea "x"
type textarea "How do I deploy this app"
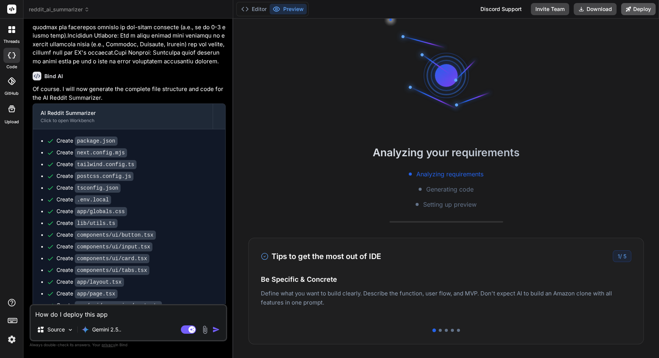
type textarea "x"
type textarea "How do I deploy this app i"
type textarea "x"
type textarea "How do I deploy this app in"
type textarea "x"
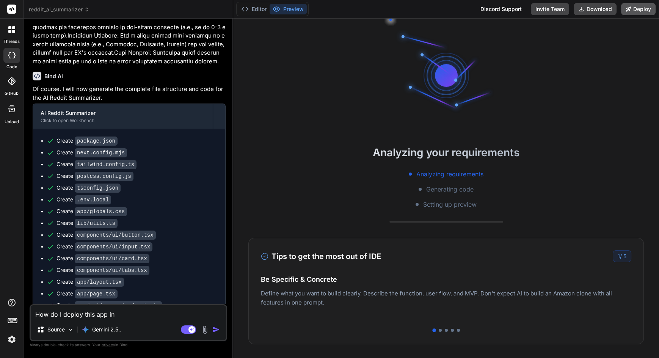
type textarea "How do I deploy this app int"
type textarea "x"
type textarea "How do I deploy this app into"
type textarea "x"
type textarea "How do I deploy this app into"
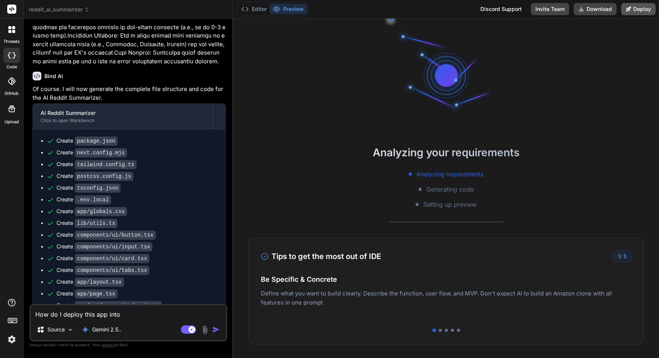
type textarea "x"
type textarea "How do I deploy this app into m"
type textarea "x"
type textarea "How do I deploy this app into my"
type textarea "x"
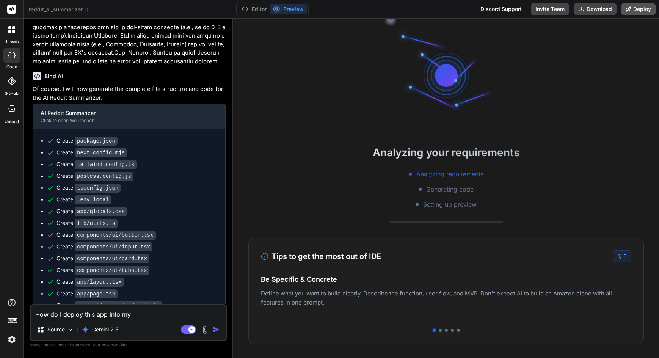
type textarea "How do I deploy this app into my"
type textarea "x"
type textarea "How do I deploy this app into my o"
type textarea "x"
type textarea "How do I deploy this app into my ow"
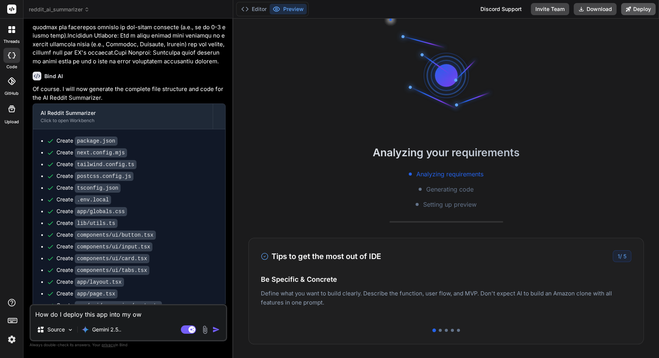
type textarea "x"
type textarea "How do I deploy this app into my own"
type textarea "x"
type textarea "How do I deploy this app into my own"
type textarea "x"
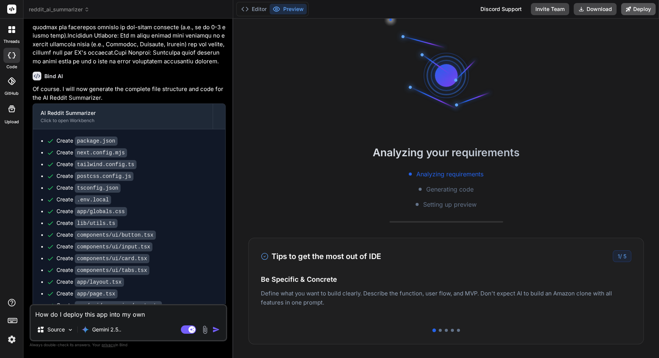
type textarea "How do I deploy this app into my own v"
type textarea "x"
type textarea "How do I deploy this app into my own ve"
type textarea "x"
type textarea "How do I deploy this app into my own ver"
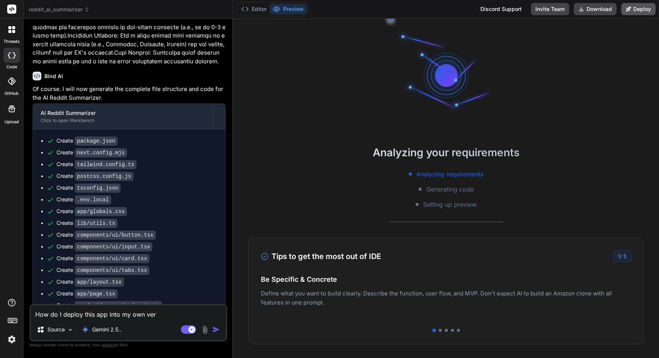
type textarea "x"
type textarea "How do I deploy this app into my own verc"
type textarea "x"
type textarea "How do I deploy this app into my own verce"
type textarea "x"
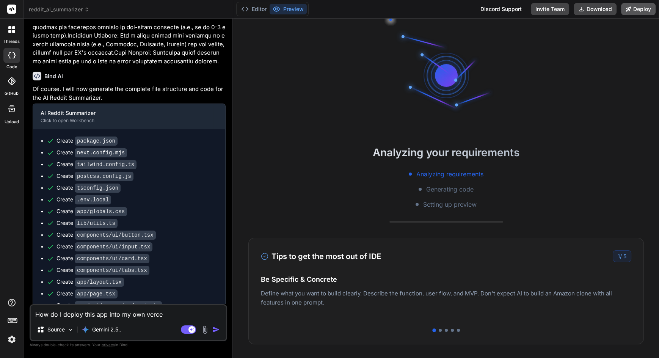
type textarea "How do I deploy this app into my own vercel"
type textarea "x"
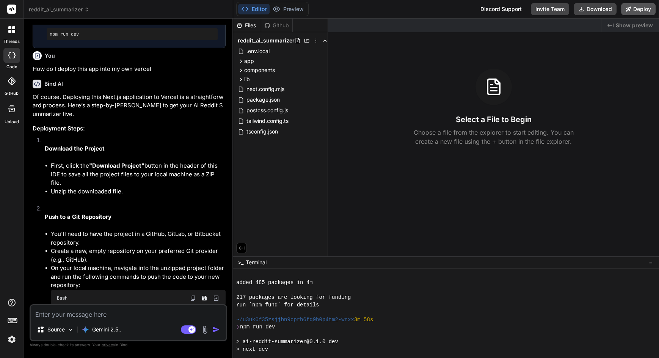
scroll to position [0, 0]
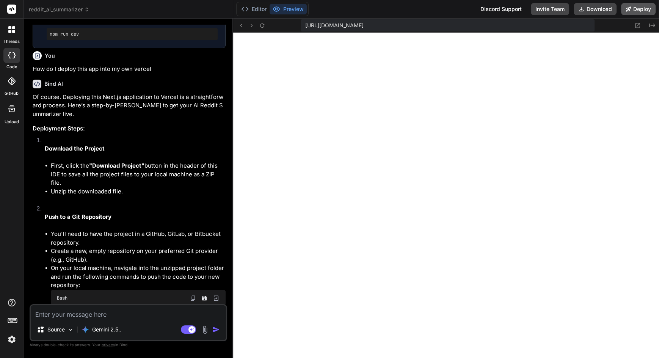
click at [599, 10] on button "Download" at bounding box center [594, 9] width 43 height 12
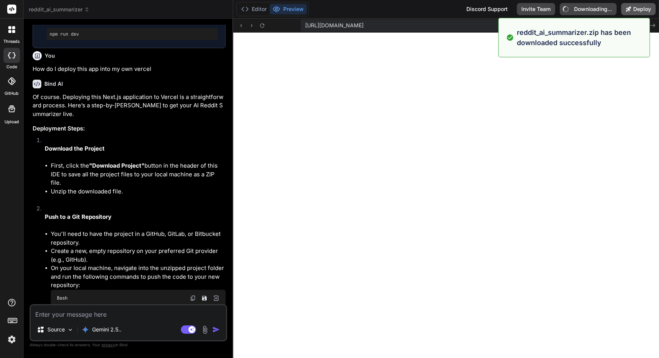
scroll to position [1167, 0]
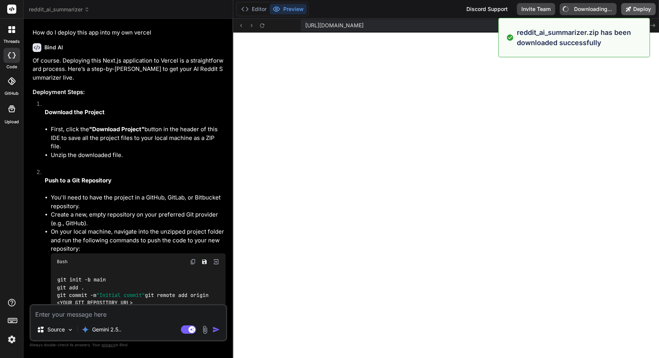
click at [186, 168] on li "Push to a Git Repository You'll need to have the project in a GitHub, GitLab, o…" at bounding box center [132, 261] width 187 height 187
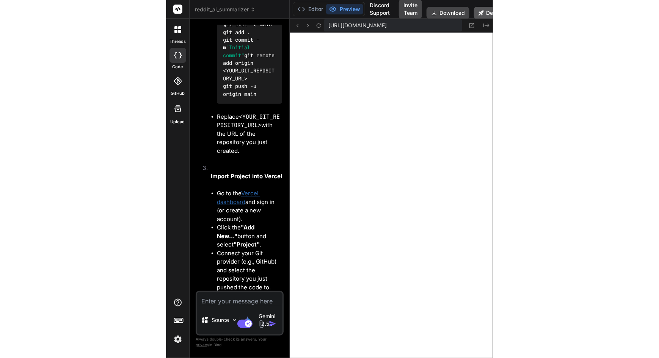
scroll to position [2904, 0]
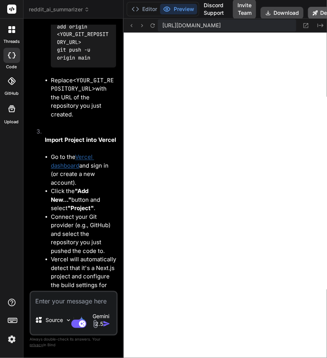
type textarea "x"
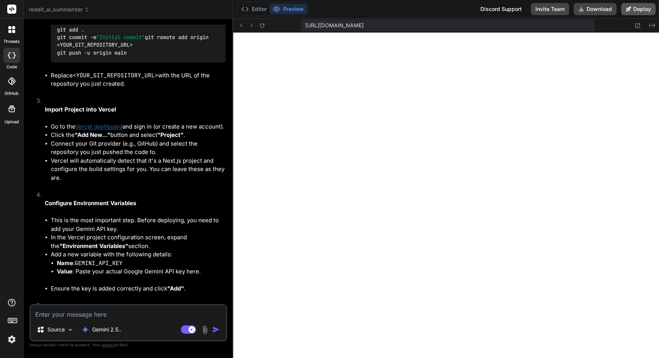
scroll to position [1407, 0]
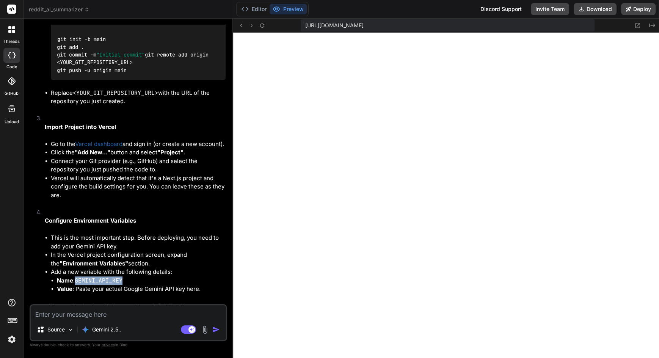
drag, startPoint x: 645, startPoint y: 9, endPoint x: 77, endPoint y: 237, distance: 612.1
click at [77, 276] on li "Name : GEMINI_API_KEY" at bounding box center [141, 280] width 169 height 9
copy code "GEMINI_API_KEY"
